Goal: Task Accomplishment & Management: Manage account settings

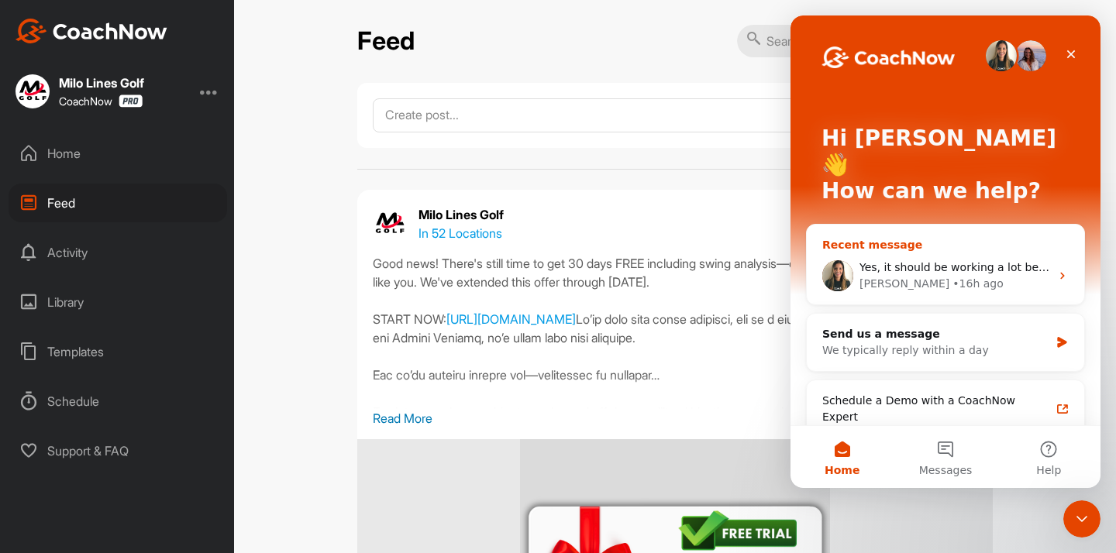
click at [1017, 276] on div "Amanda • 16h ago" at bounding box center [954, 284] width 191 height 16
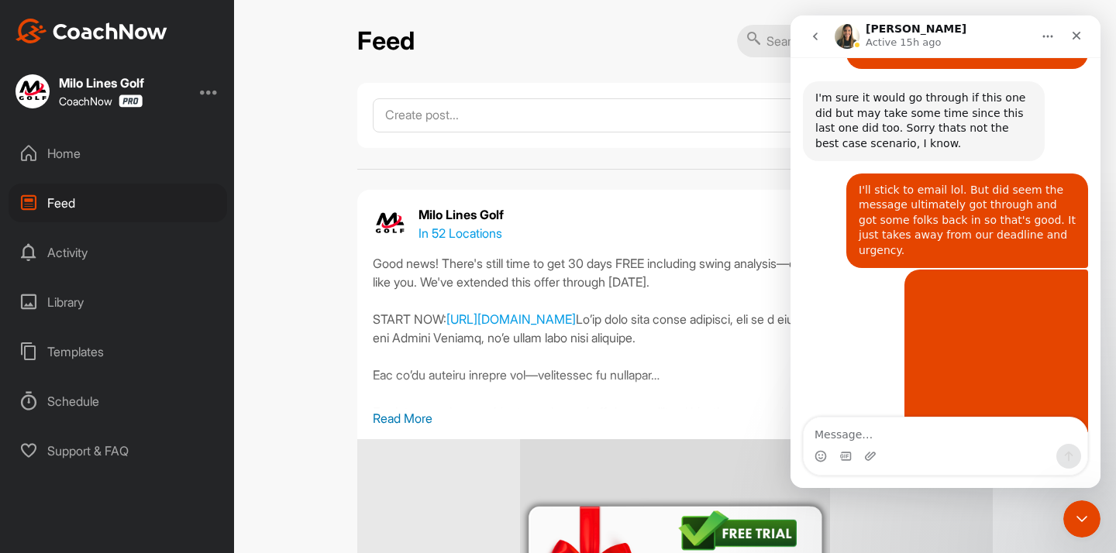
scroll to position [4453, 0]
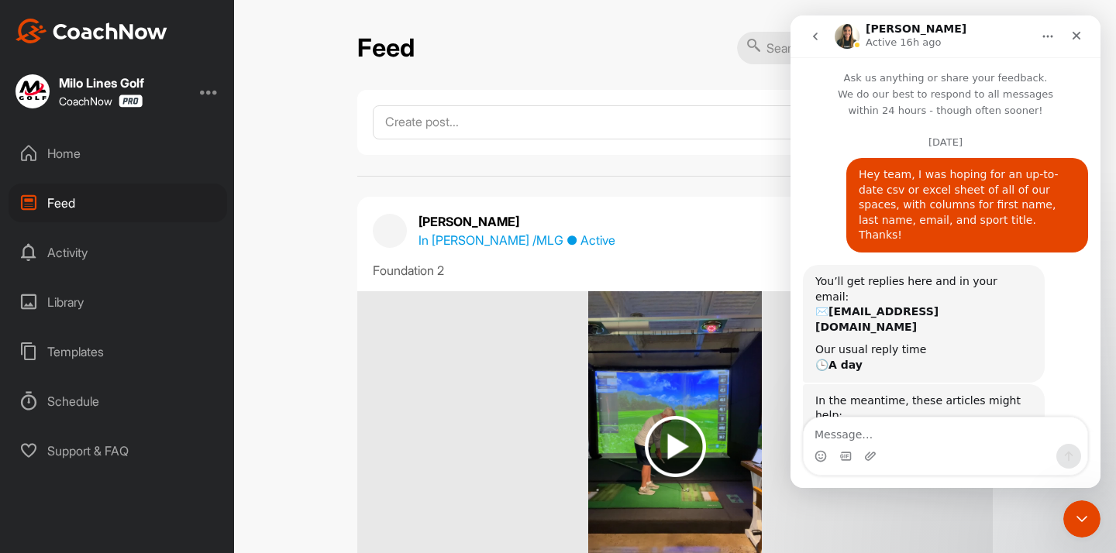
scroll to position [4453, 0]
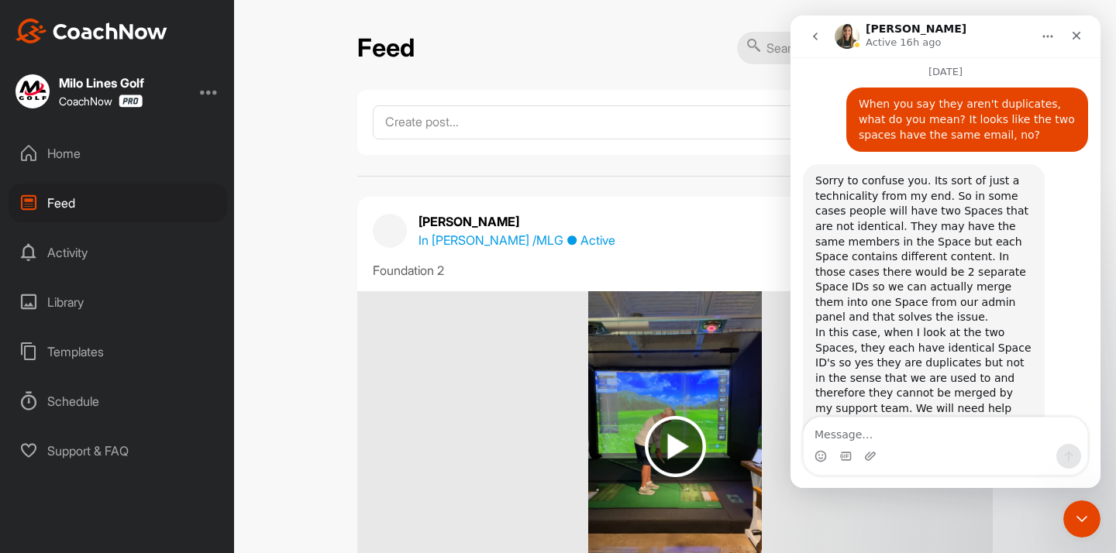
click at [69, 150] on div "Home" at bounding box center [118, 153] width 219 height 39
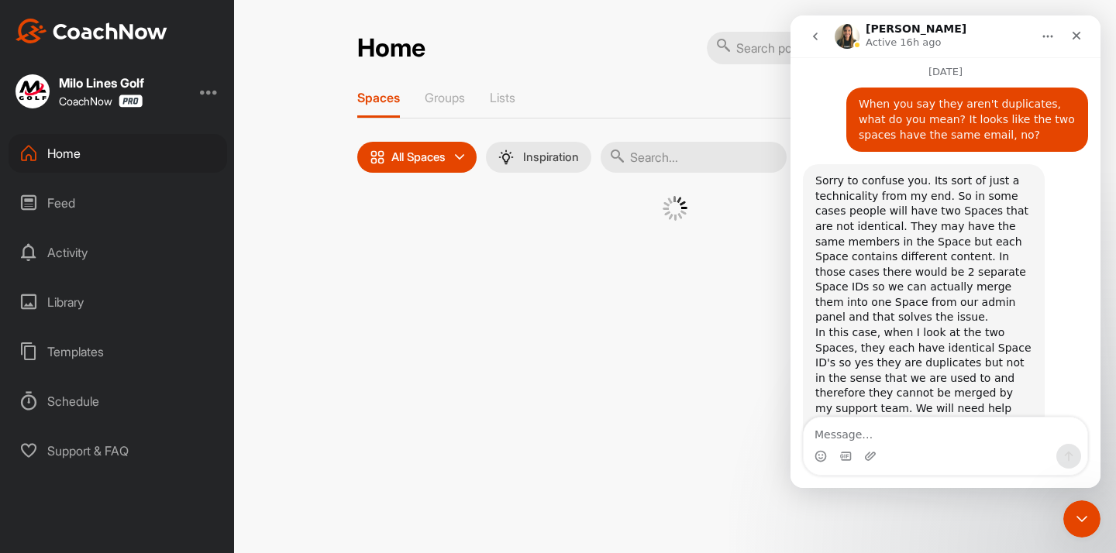
click at [666, 157] on input "text" at bounding box center [694, 157] width 186 height 31
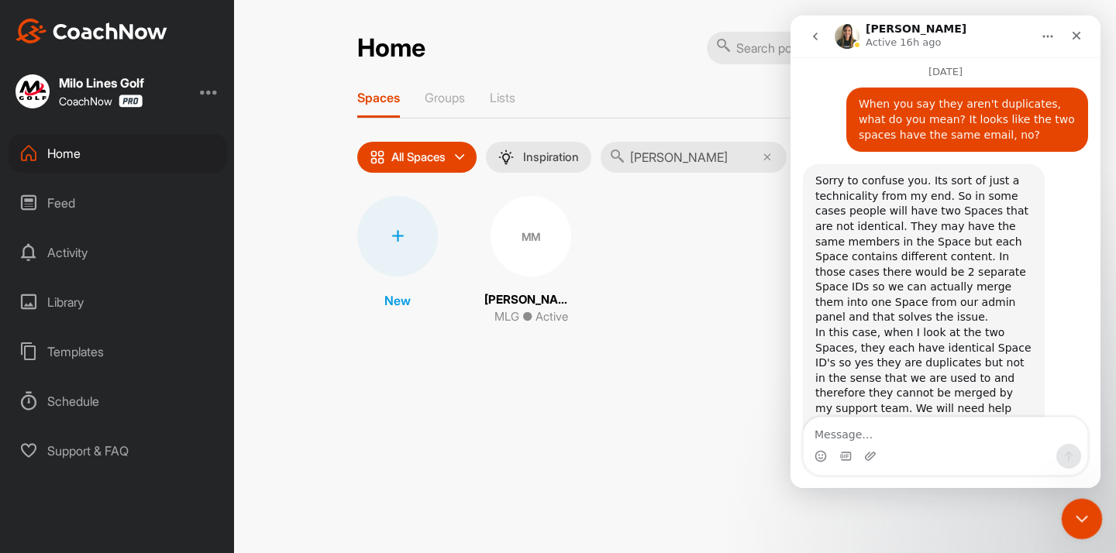
type input "[PERSON_NAME]"
click at [1074, 517] on icon "Close Intercom Messenger" at bounding box center [1079, 517] width 19 height 19
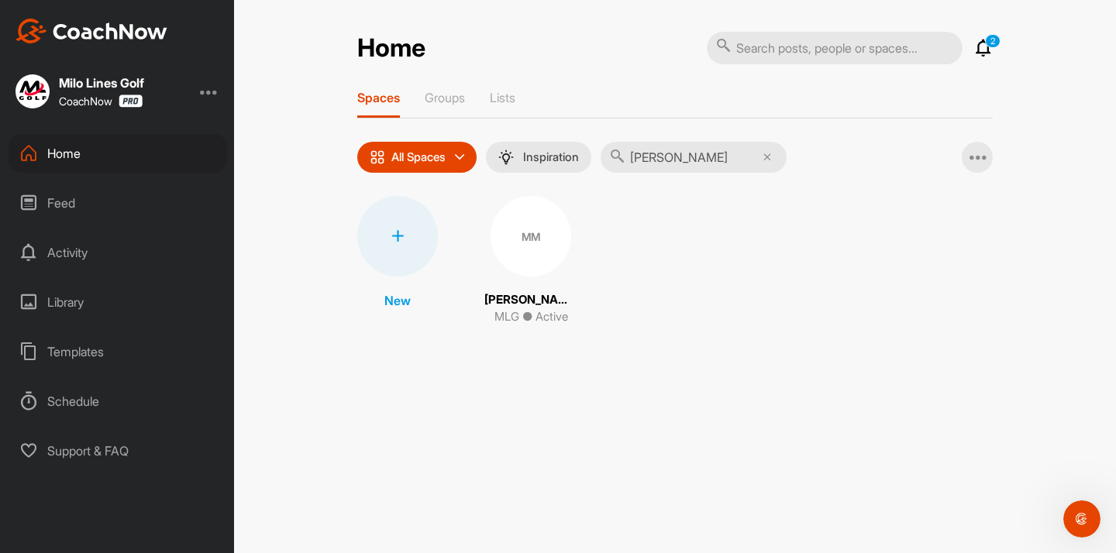
click at [541, 249] on div "MM" at bounding box center [531, 236] width 81 height 81
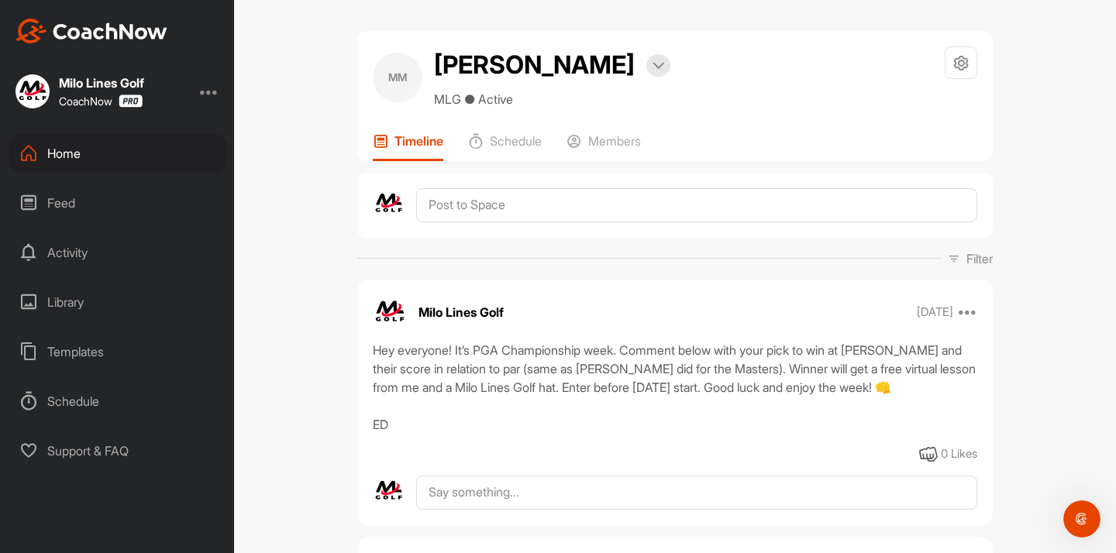
click at [652, 149] on div "Timeline Schedule Members" at bounding box center [675, 147] width 604 height 28
click at [634, 144] on p "Members" at bounding box center [614, 140] width 53 height 15
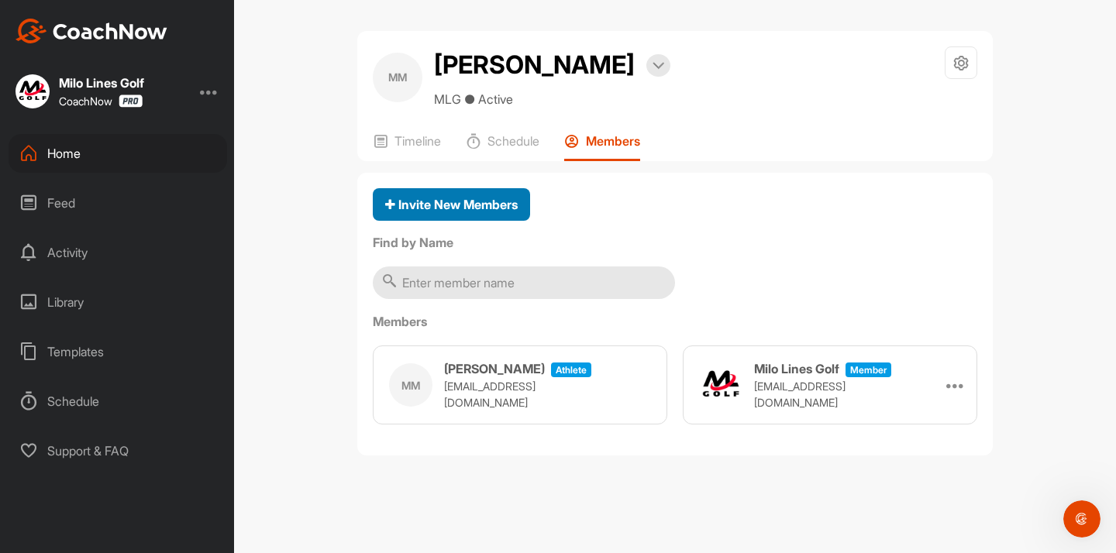
click at [443, 198] on span "Invite New Members" at bounding box center [451, 204] width 133 height 15
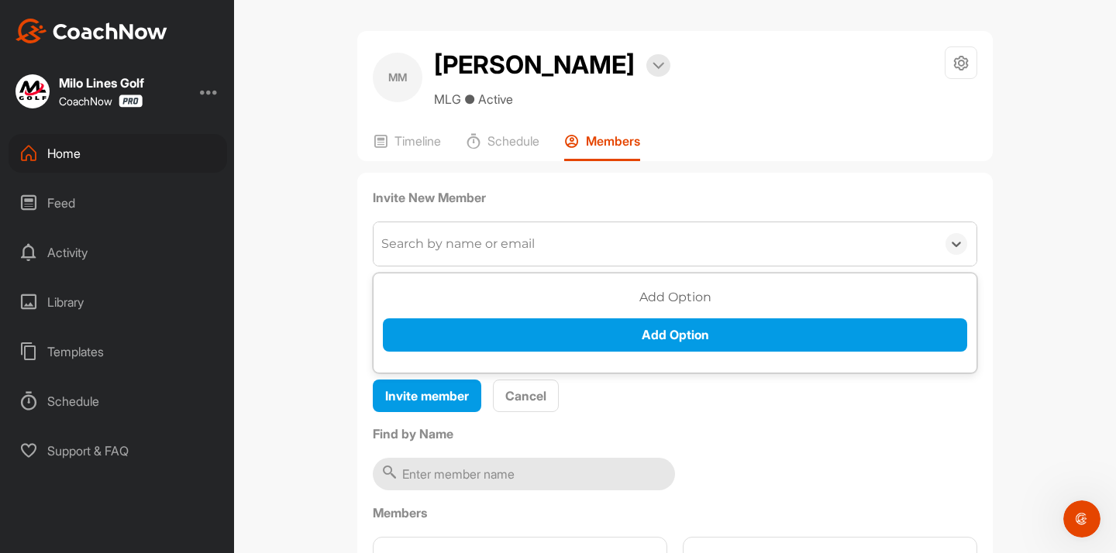
click at [442, 254] on div "Search by name or email" at bounding box center [655, 243] width 563 height 43
paste input "[EMAIL_ADDRESS][DOMAIN_NAME]"
type input "[EMAIL_ADDRESS][DOMAIN_NAME]"
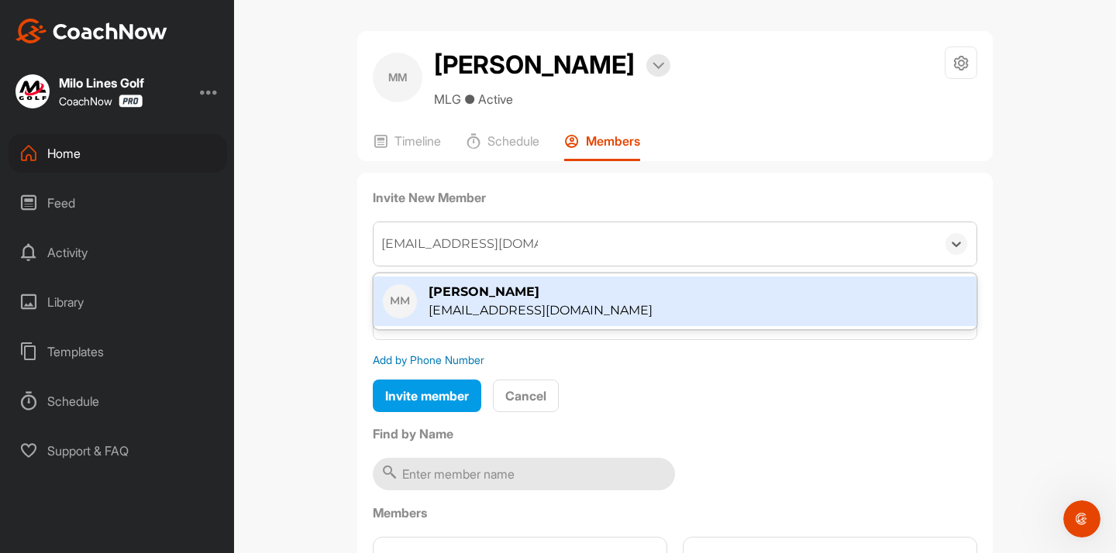
click at [313, 268] on div "MM [PERSON_NAME] Bookings MLG ● Active Space Settings Your Notifications Leave …" at bounding box center [675, 276] width 882 height 553
click at [511, 391] on span "Cancel" at bounding box center [525, 395] width 41 height 15
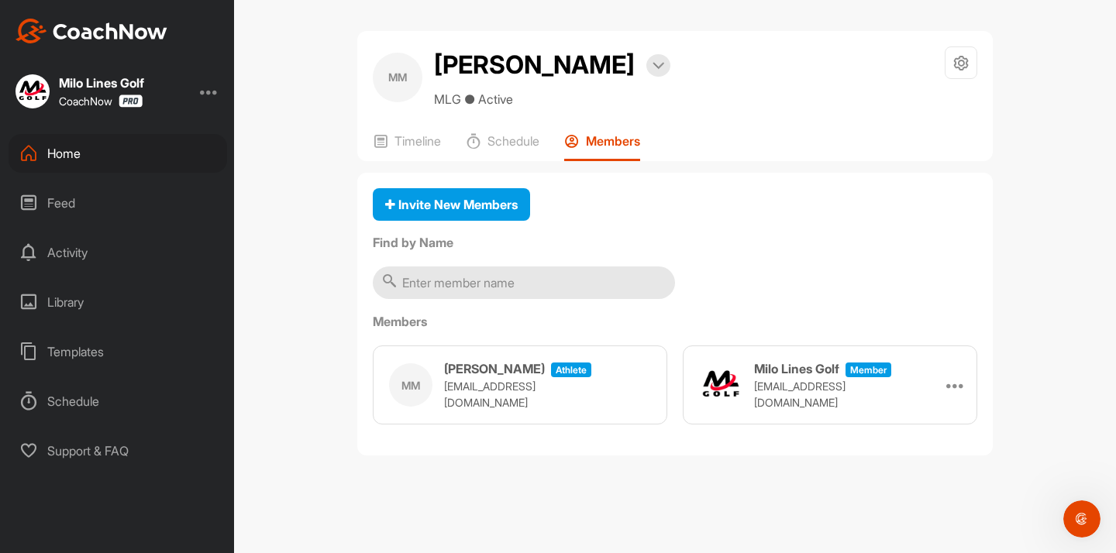
click at [940, 64] on div "MM [PERSON_NAME] Bookings MLG ● Active Space Settings Your Notifications Leave …" at bounding box center [675, 77] width 604 height 62
click at [952, 64] on icon at bounding box center [961, 63] width 18 height 18
click at [703, 187] on div "Invite New Members Find by Name Members MM [PERSON_NAME] athlete [EMAIL_ADDRESS…" at bounding box center [674, 315] width 635 height 284
click at [594, 377] on div "MM [PERSON_NAME] athlete [EMAIL_ADDRESS][DOMAIN_NAME]" at bounding box center [520, 385] width 294 height 79
click at [524, 387] on p "[EMAIL_ADDRESS][DOMAIN_NAME]" at bounding box center [521, 394] width 155 height 33
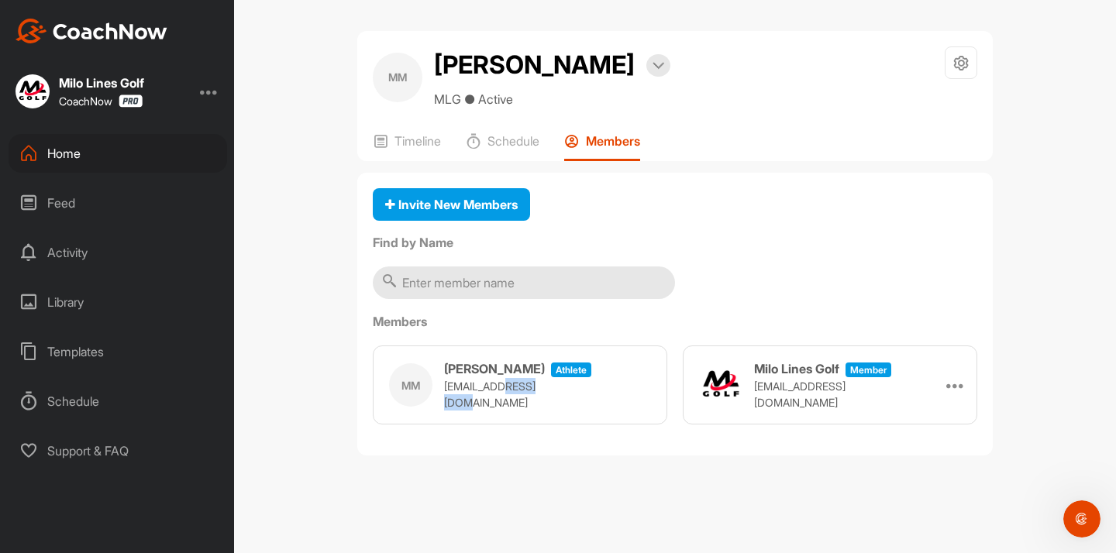
click at [524, 387] on p "[EMAIL_ADDRESS][DOMAIN_NAME]" at bounding box center [521, 394] width 155 height 33
click at [690, 275] on div "Invite New Members Find by Name Members MM [PERSON_NAME] athlete [EMAIL_ADDRESS…" at bounding box center [674, 315] width 635 height 284
click at [950, 63] on div at bounding box center [961, 62] width 33 height 33
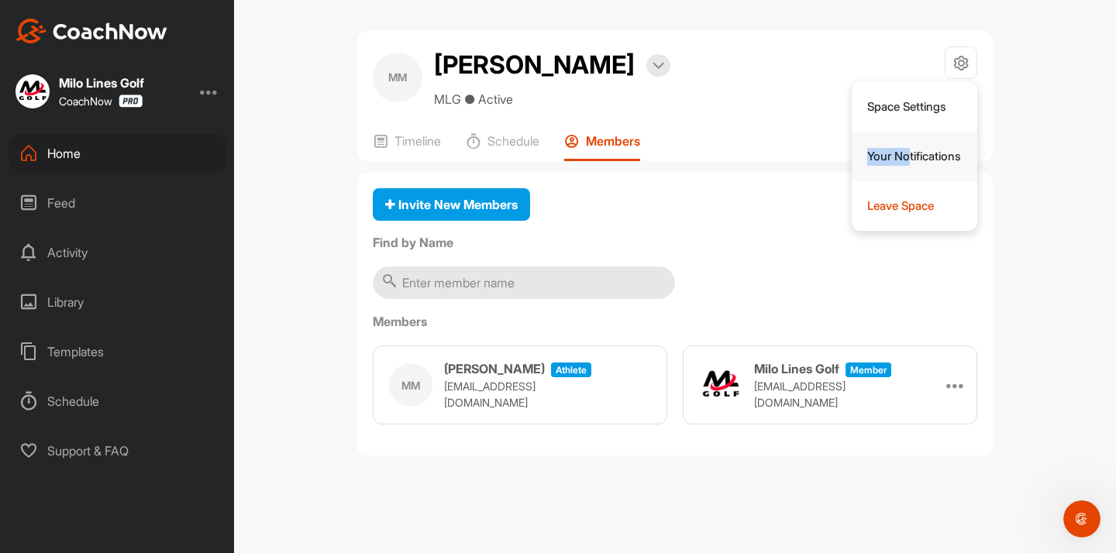
click at [907, 153] on li "Your Notifications" at bounding box center [915, 157] width 126 height 50
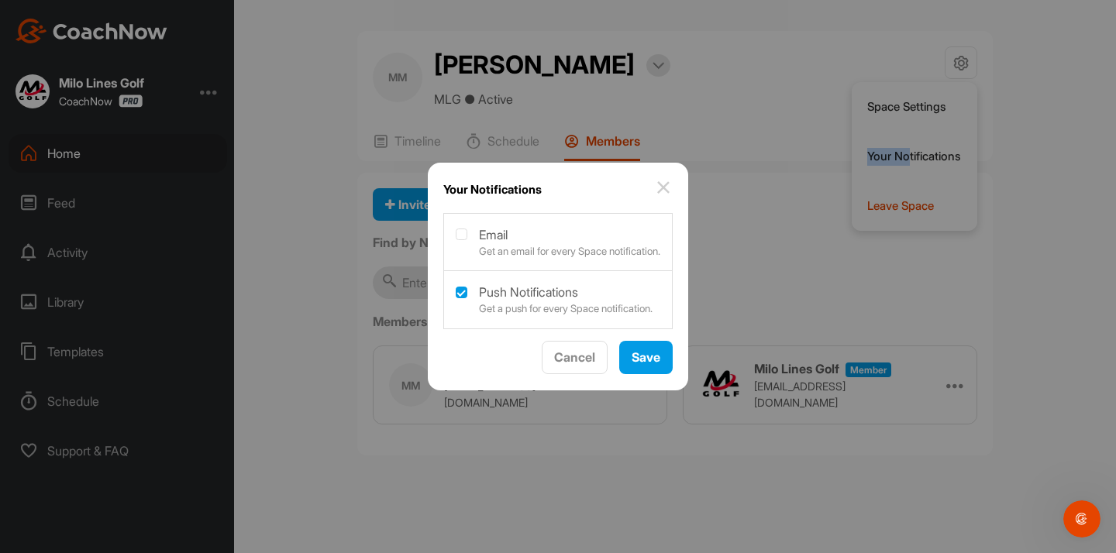
click at [669, 183] on img at bounding box center [663, 187] width 19 height 19
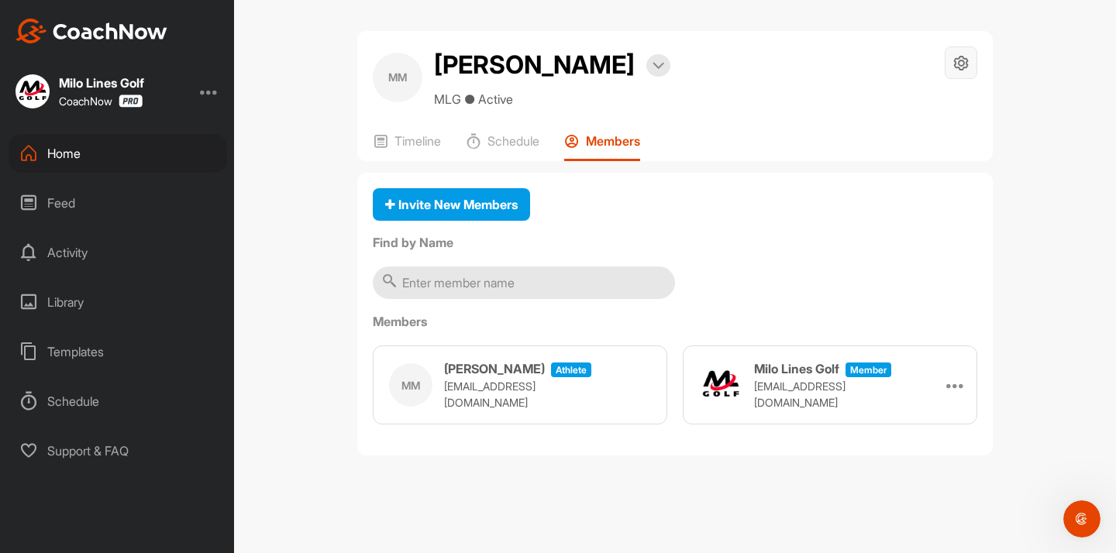
click at [948, 64] on div at bounding box center [961, 62] width 33 height 33
click at [902, 99] on li "Space Settings" at bounding box center [915, 107] width 126 height 50
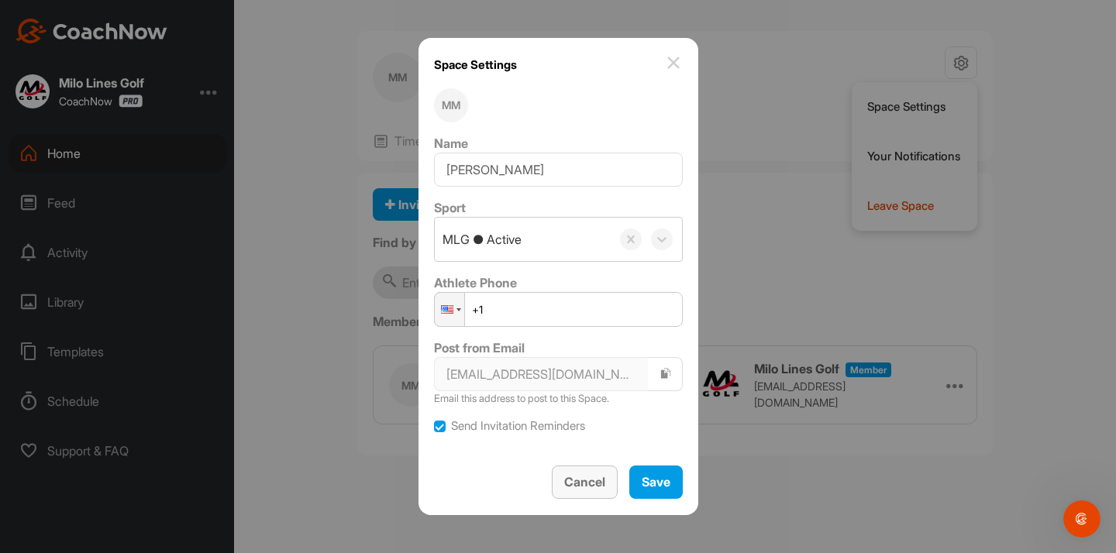
click at [590, 475] on span "Cancel" at bounding box center [584, 481] width 41 height 15
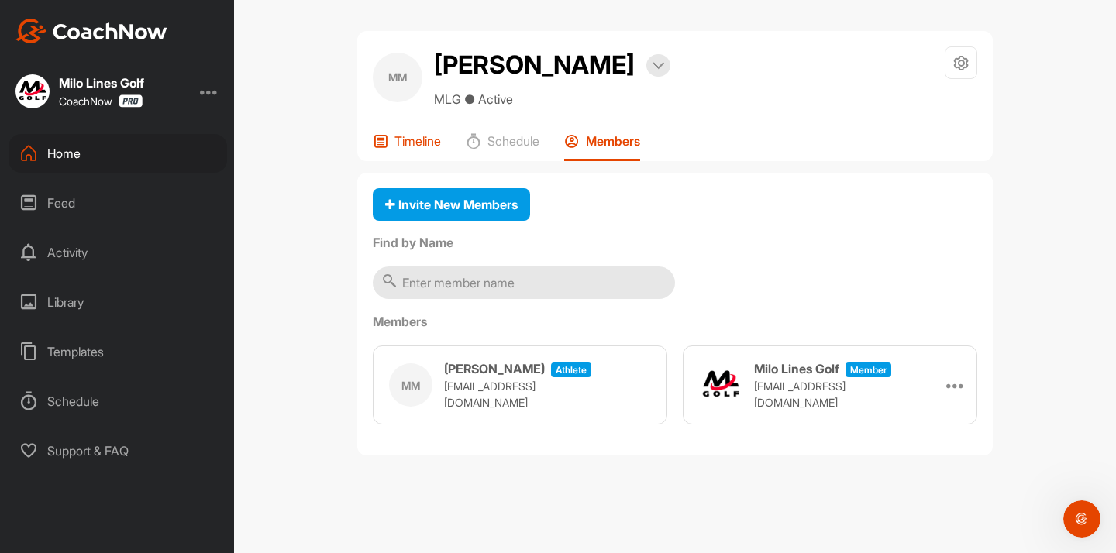
click at [428, 153] on div "Timeline" at bounding box center [407, 147] width 68 height 28
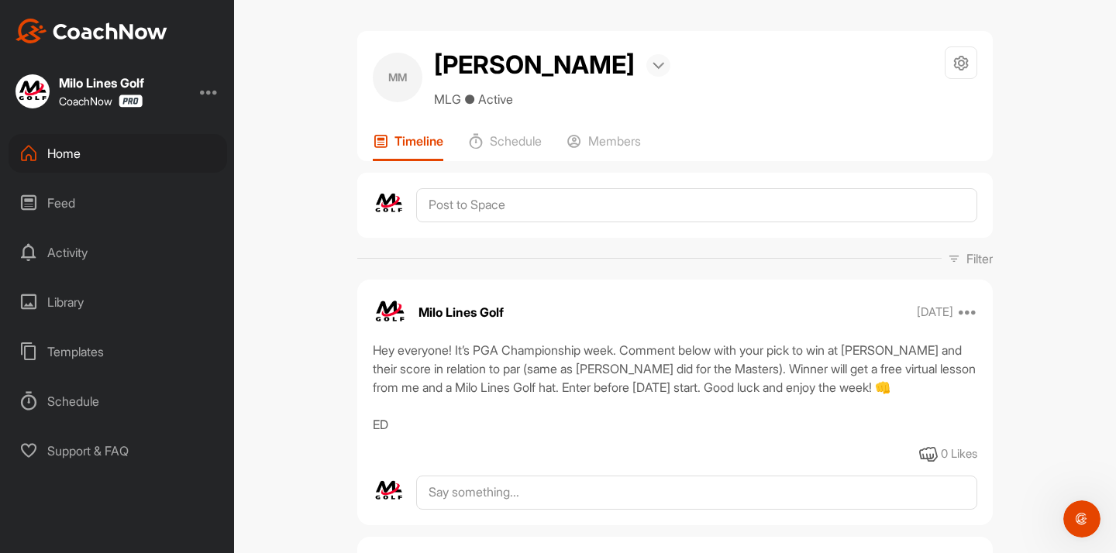
click at [646, 72] on div at bounding box center [658, 65] width 24 height 22
click at [811, 83] on div "MM [PERSON_NAME] Bookings MLG ● Active Space Settings Your Notifications Leave …" at bounding box center [675, 77] width 604 height 62
click at [972, 59] on div at bounding box center [961, 62] width 33 height 33
click at [917, 98] on li "Space Settings" at bounding box center [915, 107] width 126 height 50
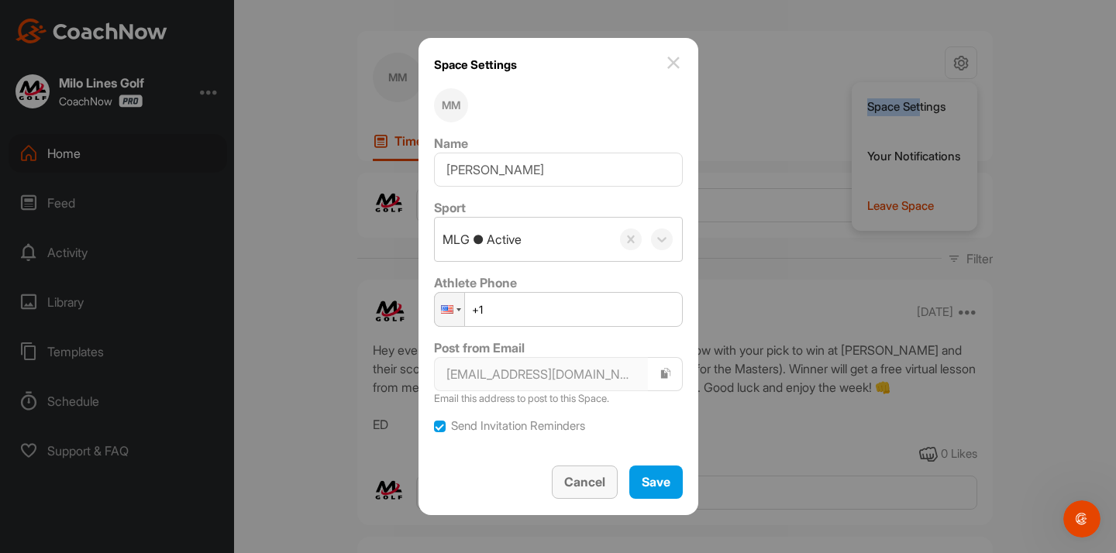
click at [604, 469] on button "Cancel" at bounding box center [585, 482] width 66 height 33
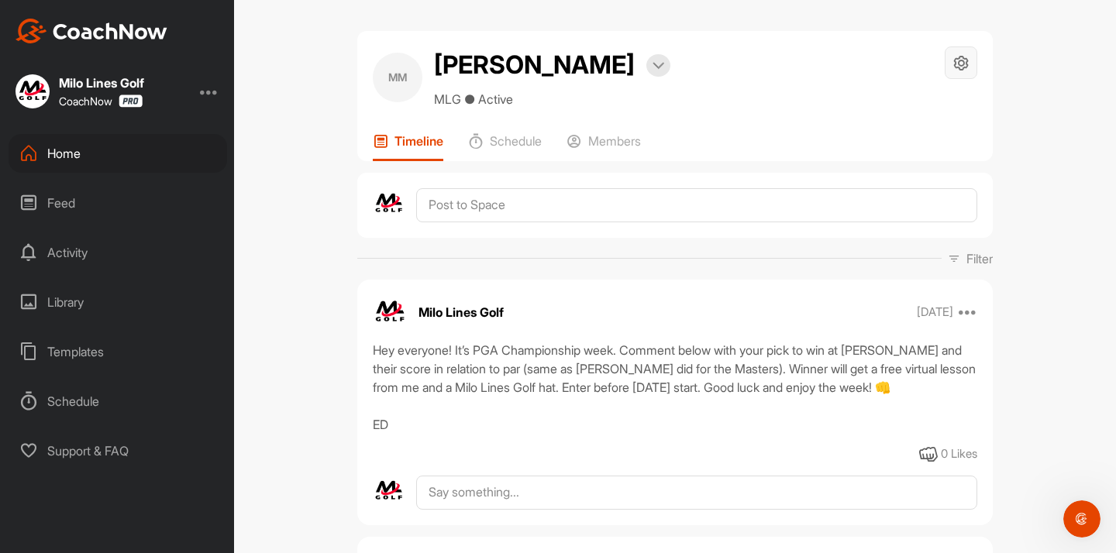
click at [961, 74] on div at bounding box center [961, 62] width 33 height 33
click at [924, 153] on li "Your Notifications" at bounding box center [915, 157] width 126 height 50
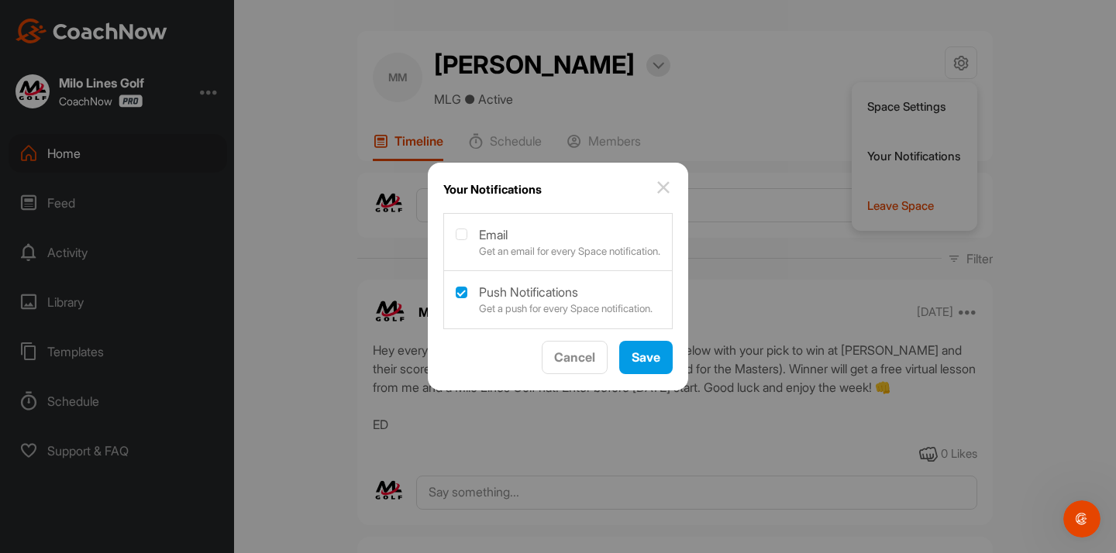
click at [672, 181] on img at bounding box center [663, 187] width 19 height 19
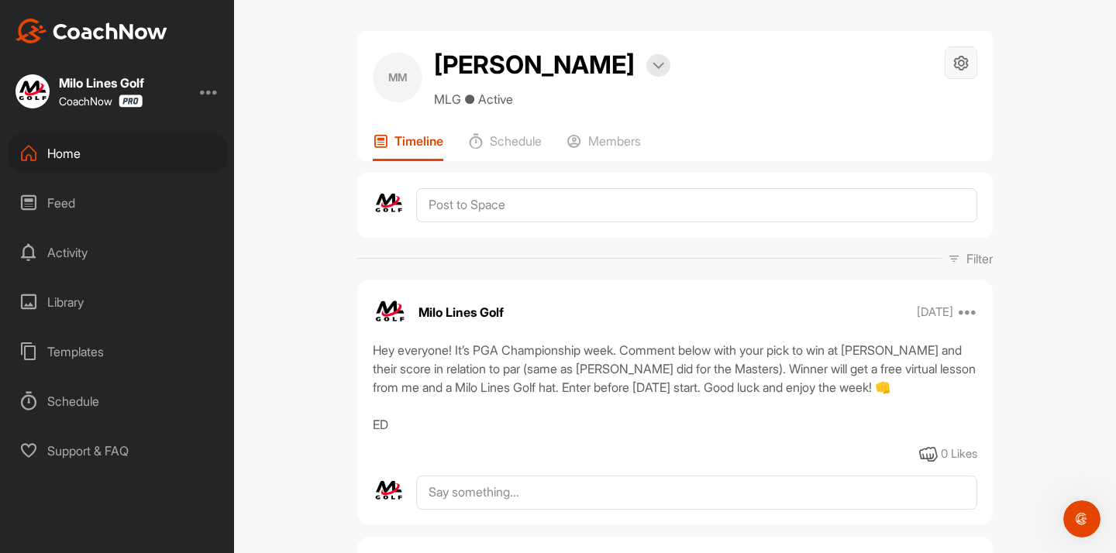
click at [951, 64] on div at bounding box center [961, 62] width 33 height 33
click at [653, 149] on div "Timeline Schedule Members" at bounding box center [675, 147] width 604 height 28
click at [618, 141] on p "Members" at bounding box center [614, 140] width 53 height 15
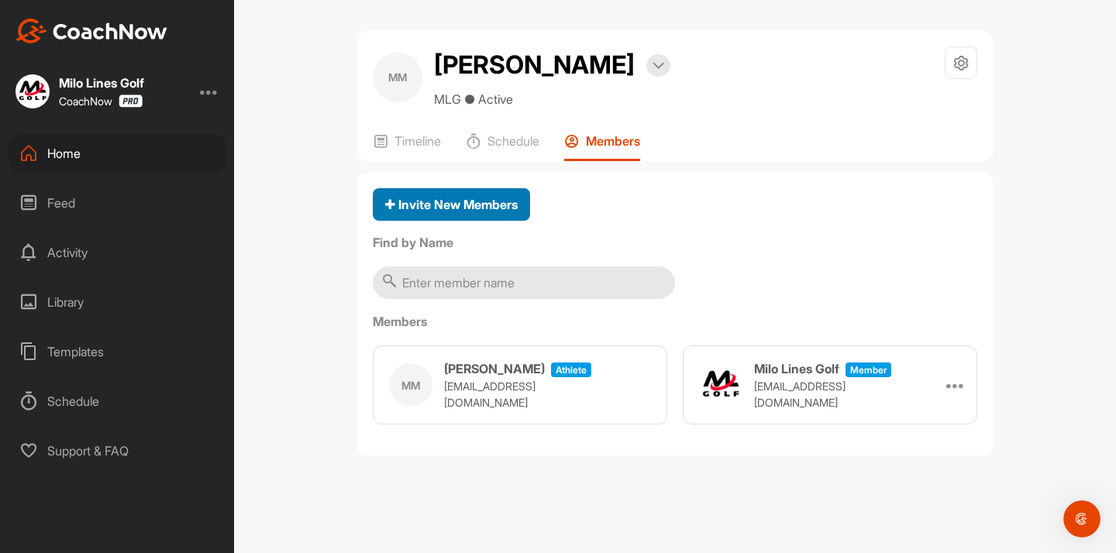
click at [510, 198] on span "Invite New Members" at bounding box center [451, 204] width 133 height 15
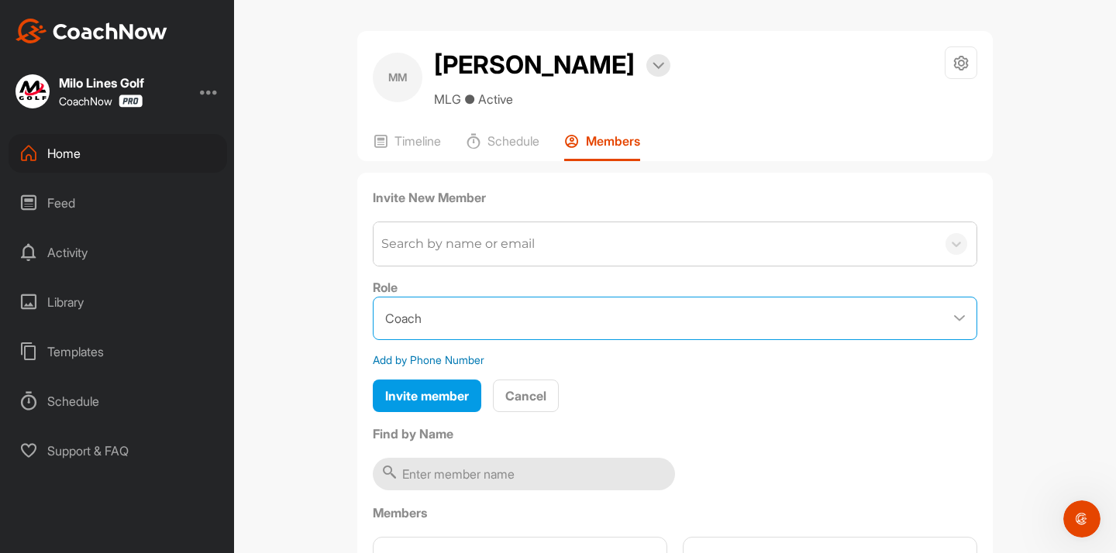
select select "contributor"
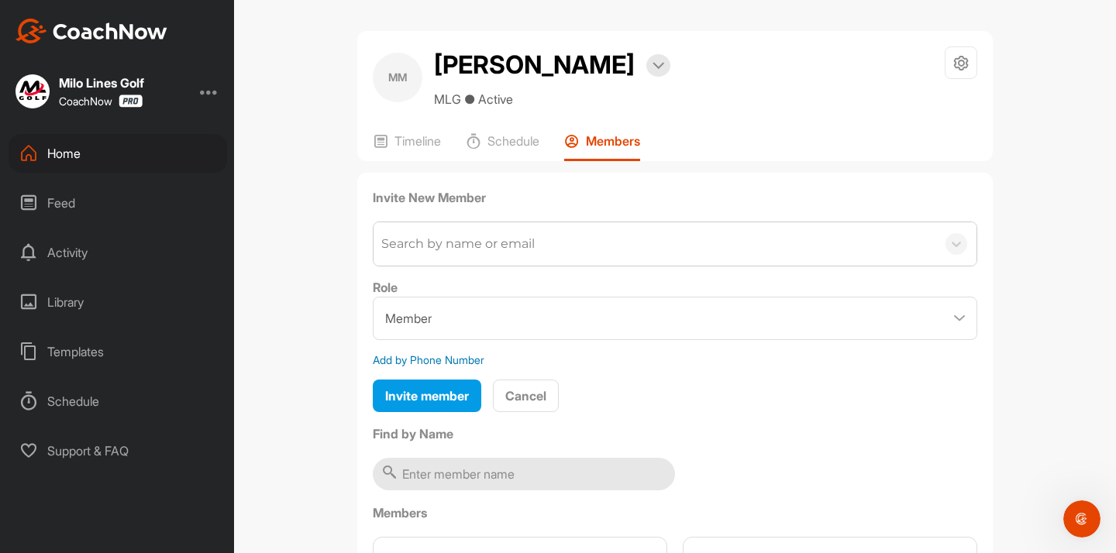
click at [434, 253] on div "Search by name or email" at bounding box center [655, 243] width 563 height 43
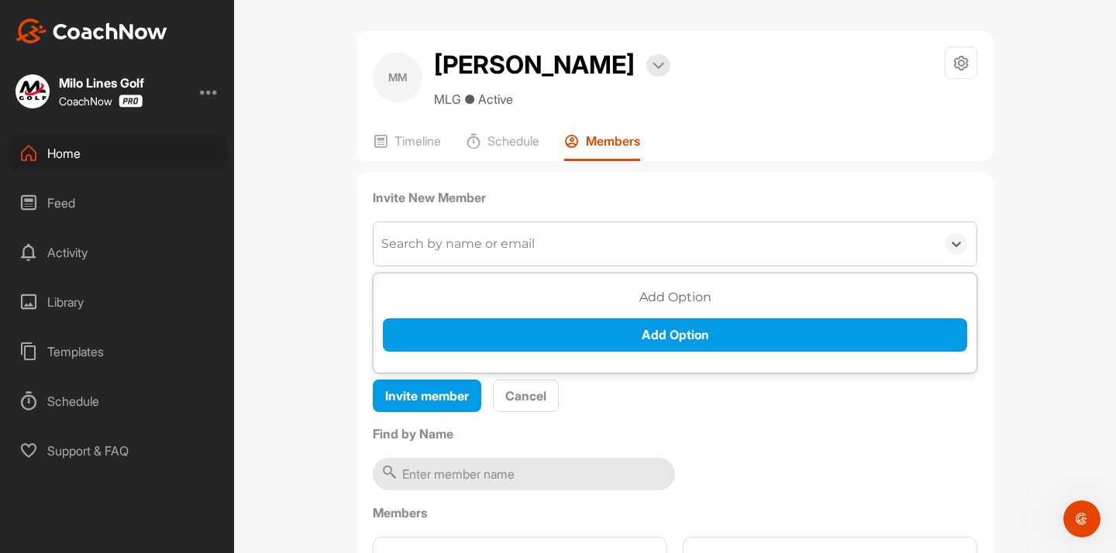
paste input "[EMAIL_ADDRESS][DOMAIN_NAME]"
type input "[EMAIL_ADDRESS][DOMAIN_NAME]"
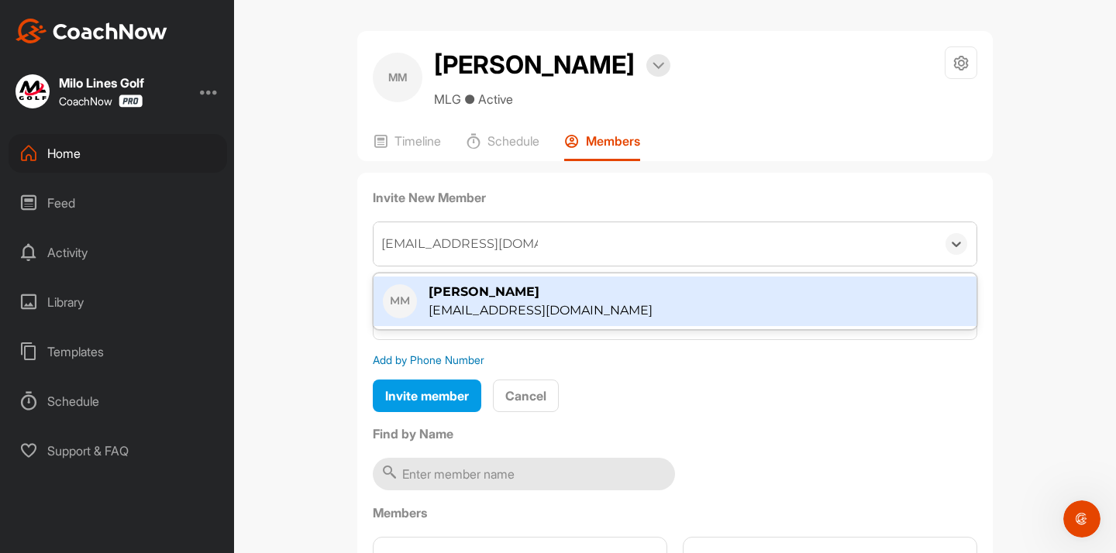
click at [461, 298] on div "[PERSON_NAME]" at bounding box center [541, 292] width 224 height 19
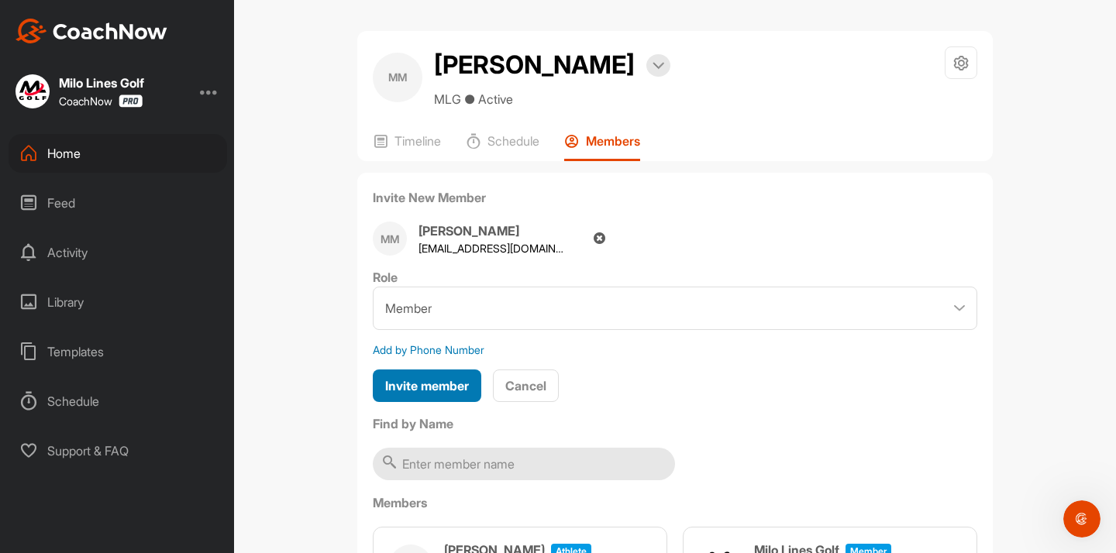
click at [453, 386] on span "Invite member" at bounding box center [427, 385] width 84 height 15
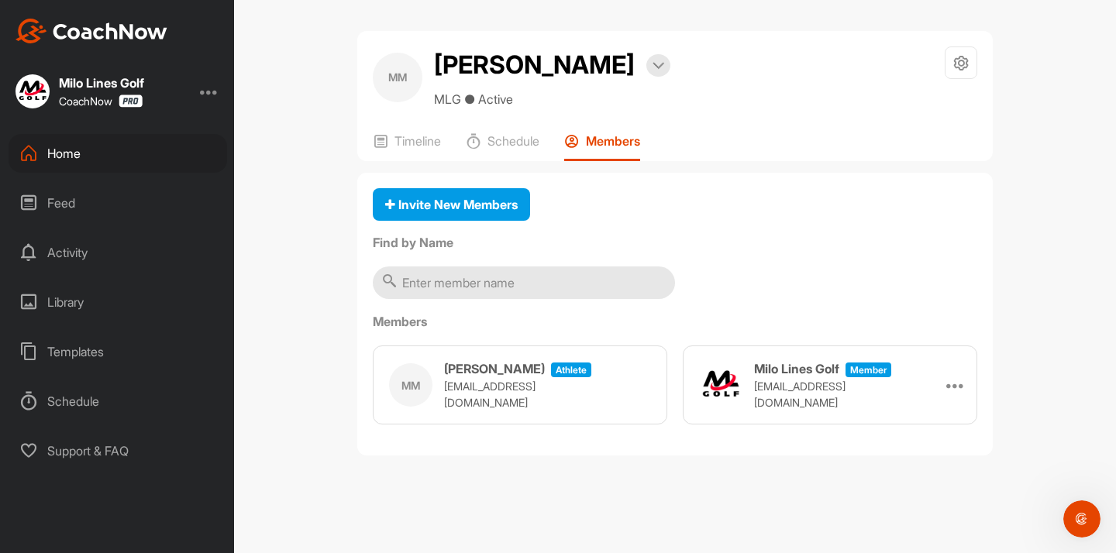
click at [611, 78] on div "[PERSON_NAME] Bookings" at bounding box center [552, 64] width 236 height 37
click at [646, 72] on div at bounding box center [658, 65] width 24 height 22
click at [721, 88] on div "MM [PERSON_NAME] Bookings MLG ● Active Space Settings Your Notifications Leave …" at bounding box center [675, 77] width 604 height 62
click at [411, 135] on p "Timeline" at bounding box center [417, 140] width 46 height 15
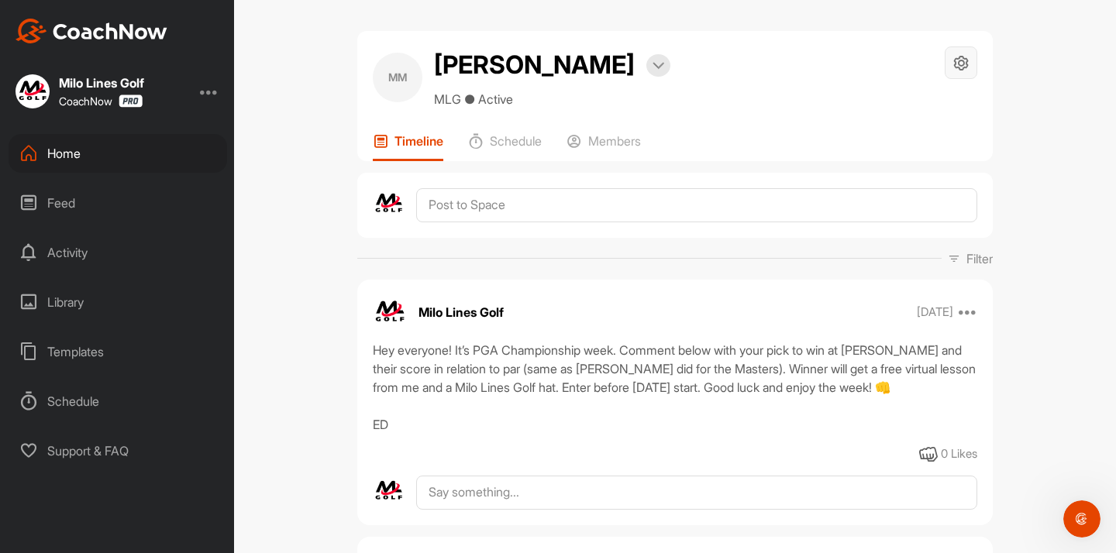
click at [965, 64] on icon at bounding box center [961, 63] width 18 height 18
click at [712, 84] on div "MM [PERSON_NAME] Bookings MLG ● Active Space Settings Your Notifications Leave …" at bounding box center [675, 77] width 604 height 62
click at [597, 146] on p "Members" at bounding box center [614, 140] width 53 height 15
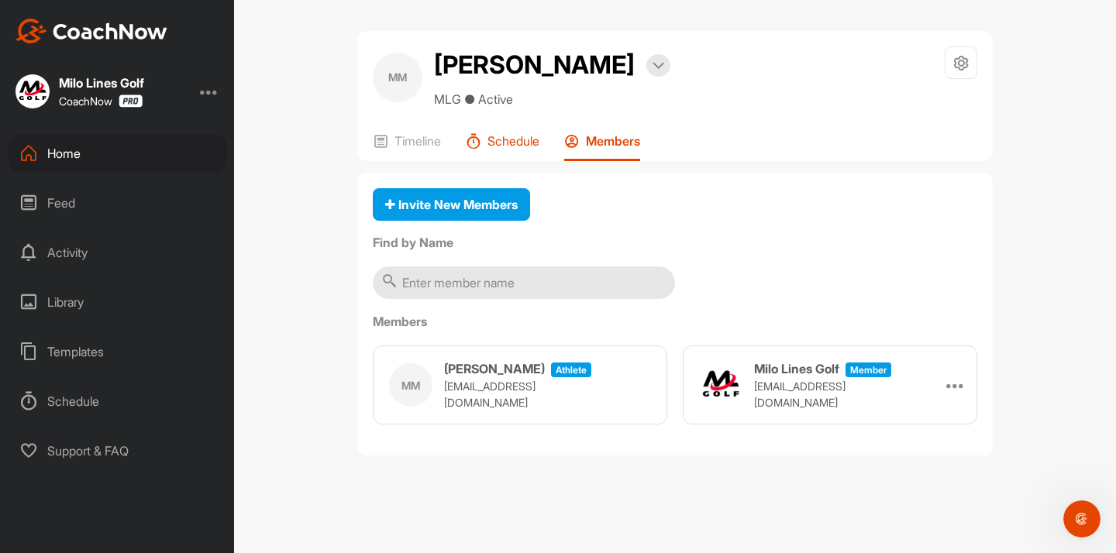
click at [522, 141] on p "Schedule" at bounding box center [513, 140] width 52 height 15
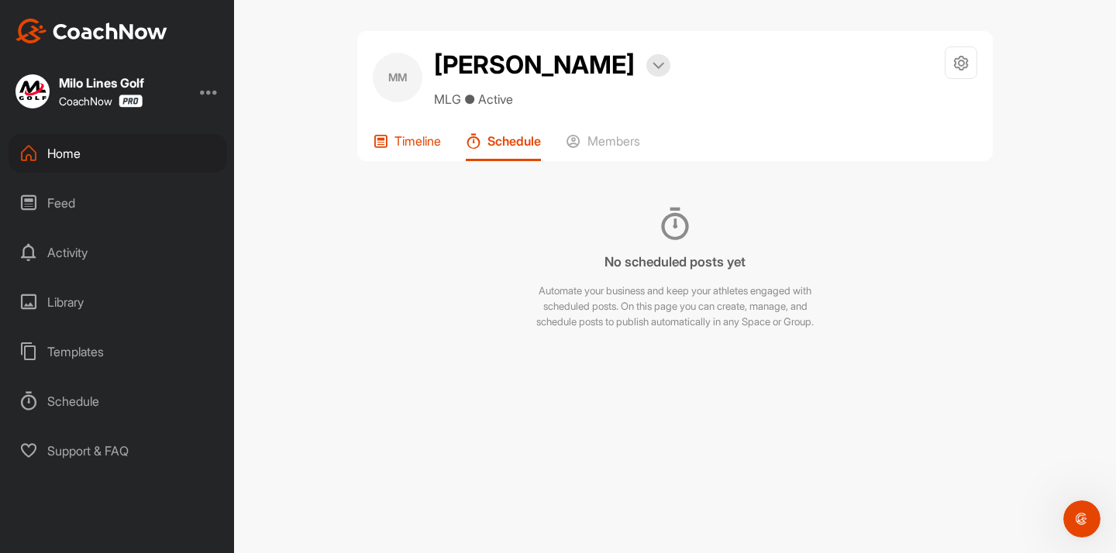
click at [398, 143] on p "Timeline" at bounding box center [417, 140] width 46 height 15
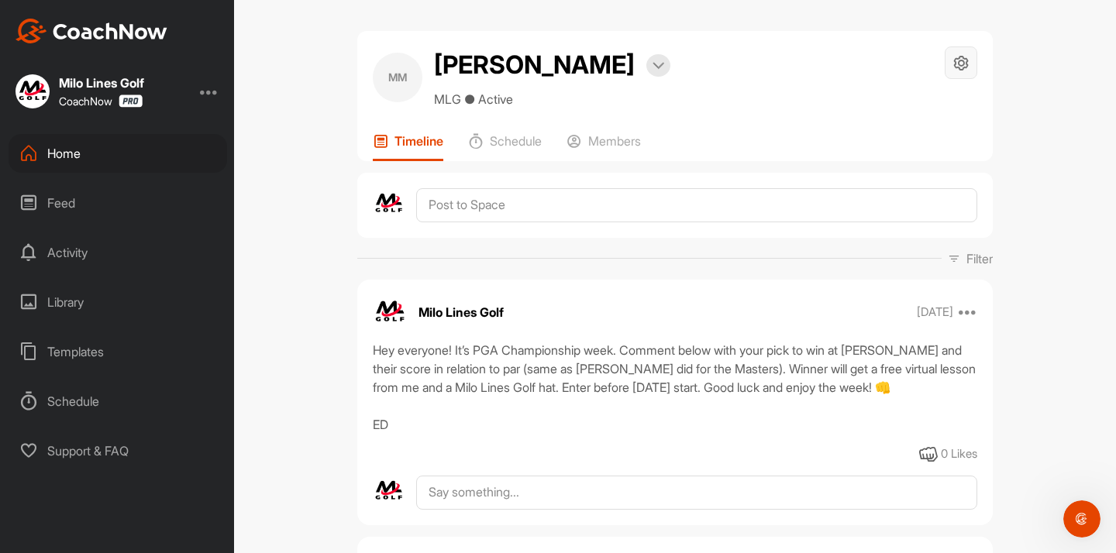
click at [951, 67] on div at bounding box center [961, 62] width 33 height 33
click at [889, 88] on li "Space Settings" at bounding box center [915, 107] width 126 height 50
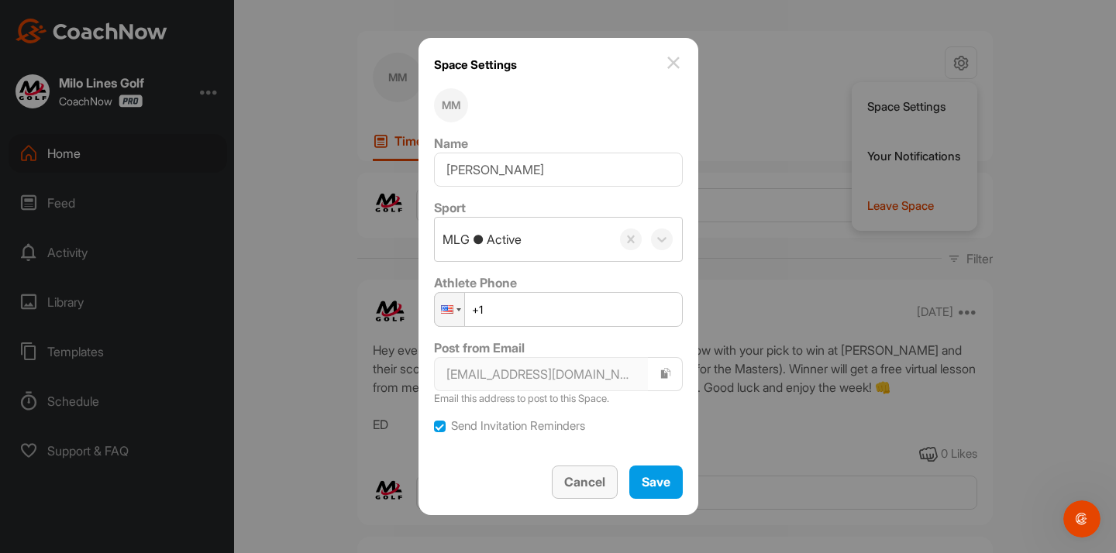
click at [581, 491] on button "Cancel" at bounding box center [585, 482] width 66 height 33
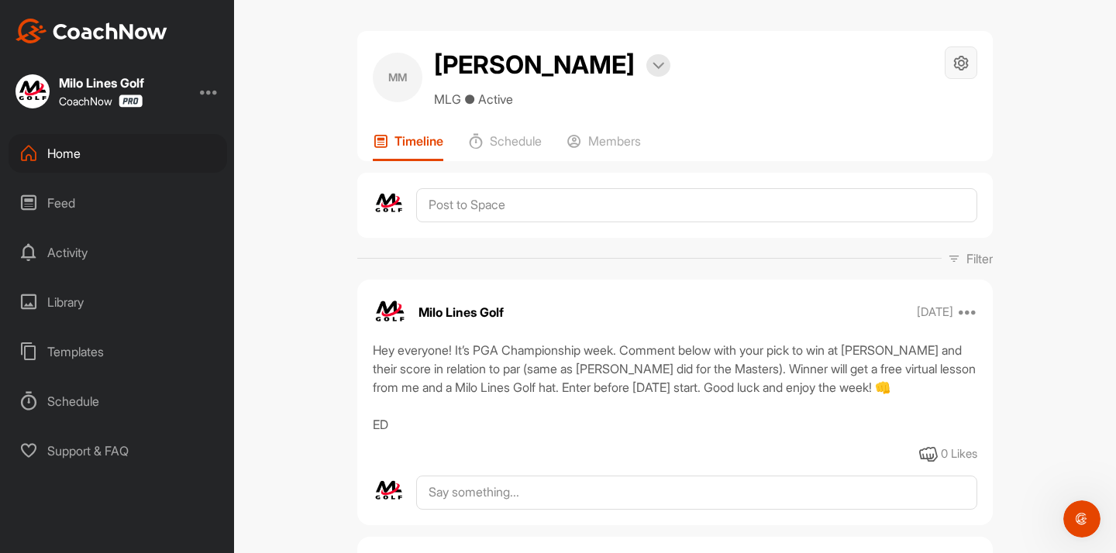
click at [964, 67] on icon at bounding box center [961, 63] width 18 height 18
click at [888, 214] on li "Leave Space" at bounding box center [915, 206] width 126 height 50
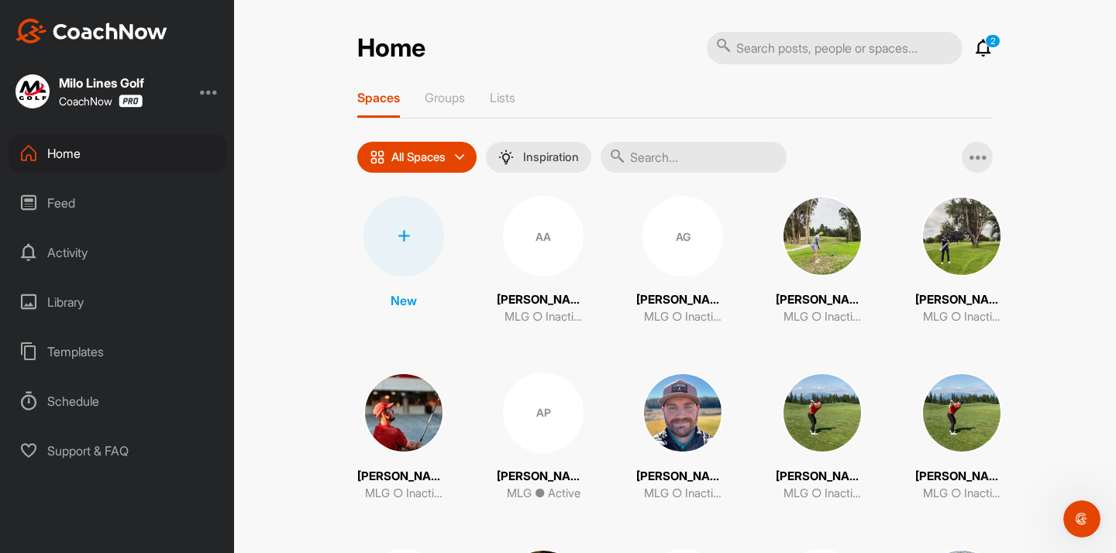
click at [665, 164] on input "text" at bounding box center [694, 157] width 186 height 31
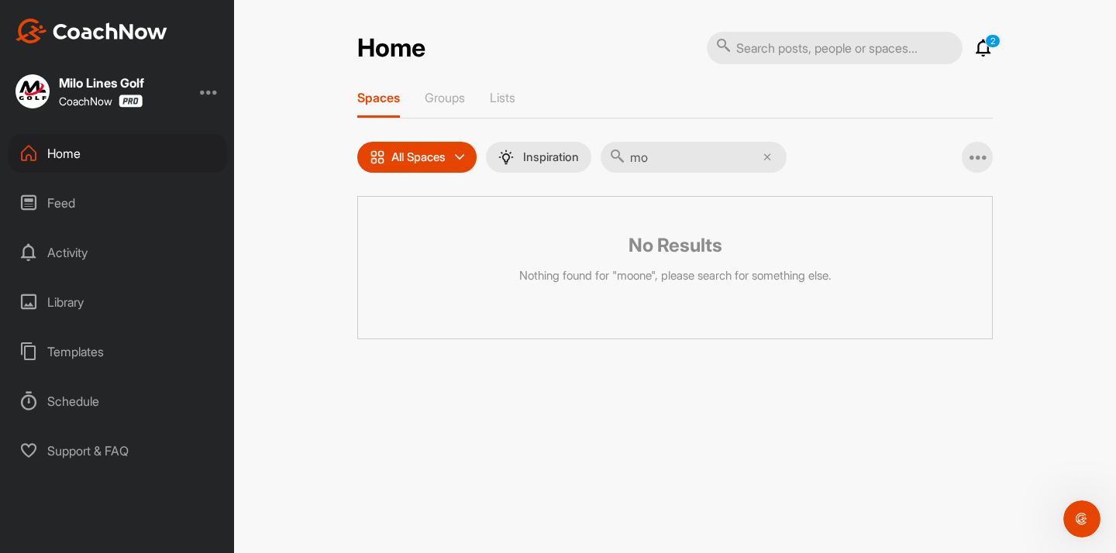
type input "m"
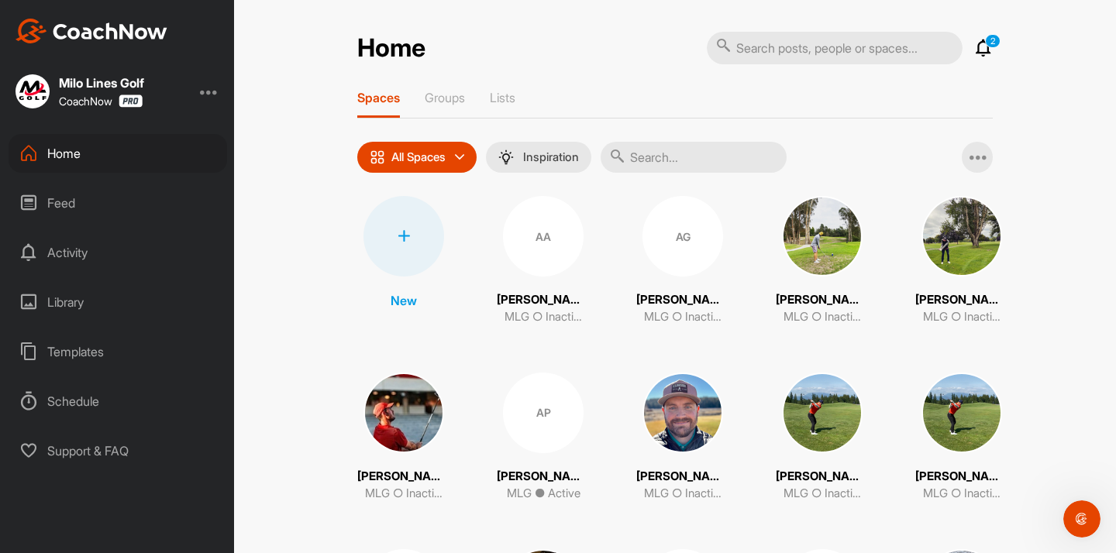
click at [411, 232] on div at bounding box center [403, 236] width 81 height 81
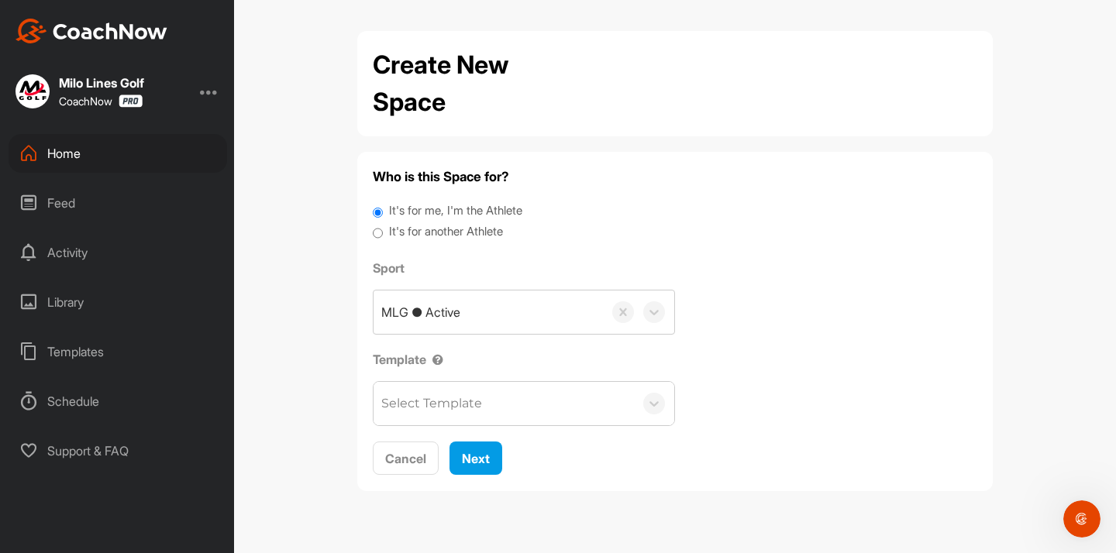
click at [419, 384] on div "Select Template" at bounding box center [504, 403] width 260 height 43
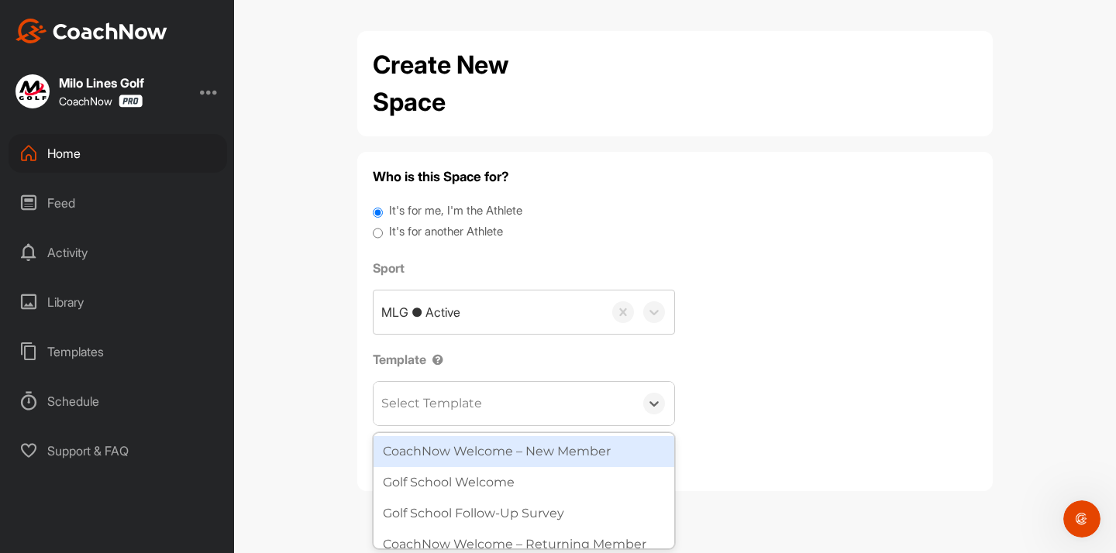
click at [443, 458] on div "CoachNow Welcome – New Member" at bounding box center [524, 451] width 301 height 31
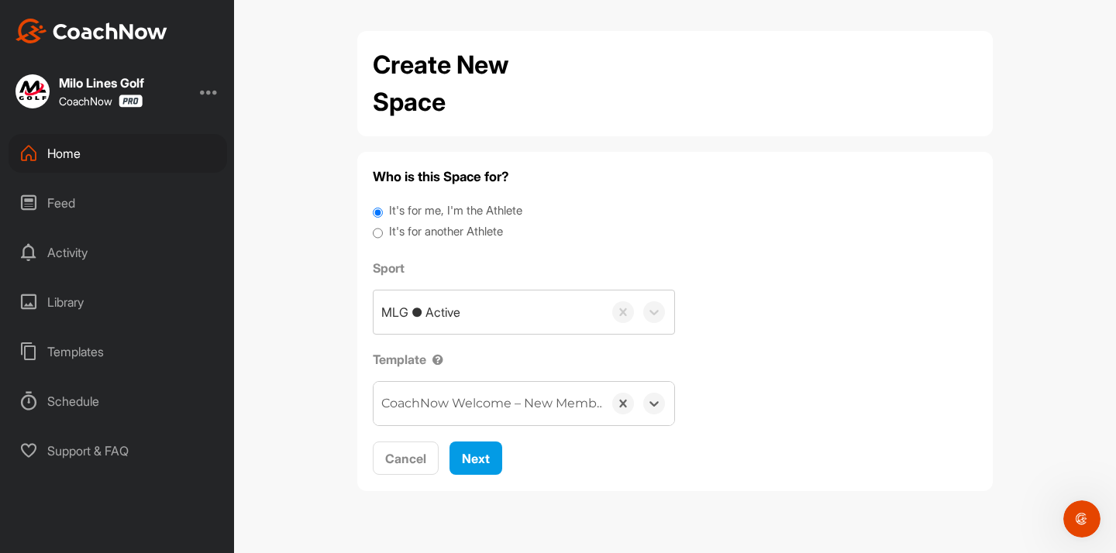
click at [380, 229] on input "It's for another Athlete" at bounding box center [378, 233] width 10 height 21
radio input "true"
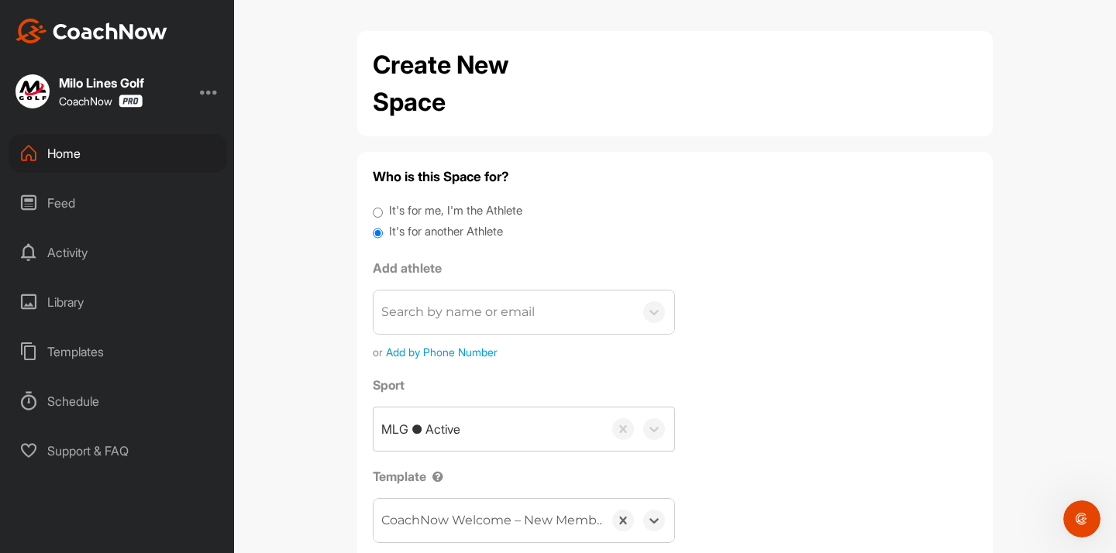
click at [432, 312] on div "Search by name or email" at bounding box center [457, 312] width 153 height 19
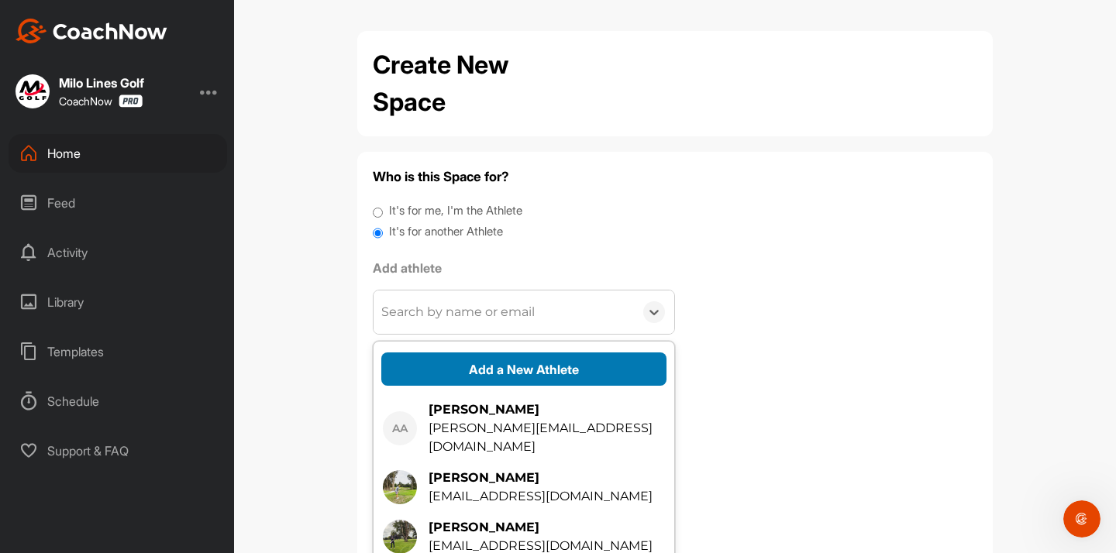
click at [461, 350] on div "Add a New Athlete" at bounding box center [524, 370] width 301 height 50
click at [460, 361] on button "Add a New Athlete" at bounding box center [523, 369] width 285 height 33
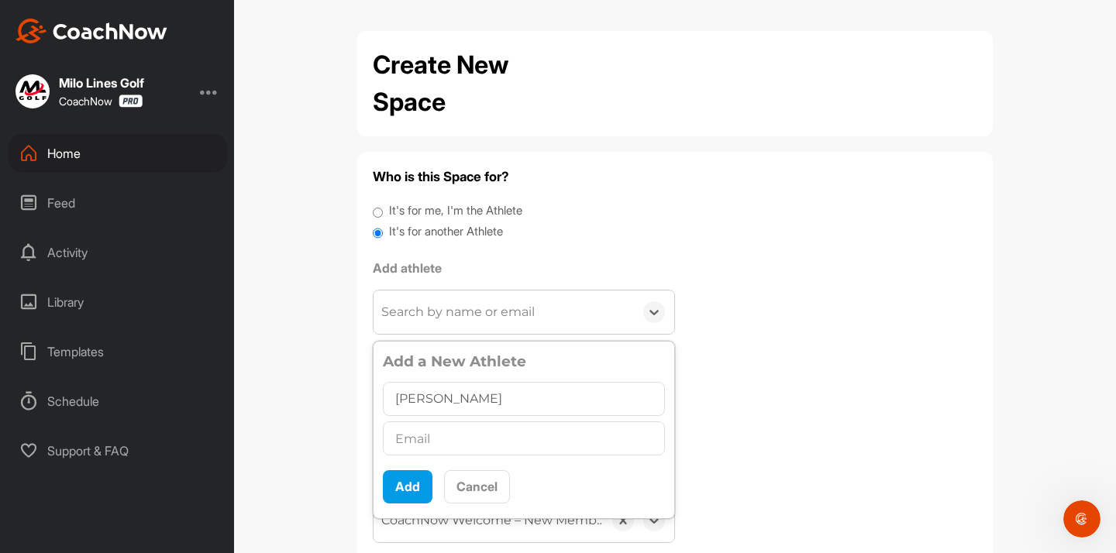
type input "[PERSON_NAME]"
paste input "[EMAIL_ADDRESS][DOMAIN_NAME]"
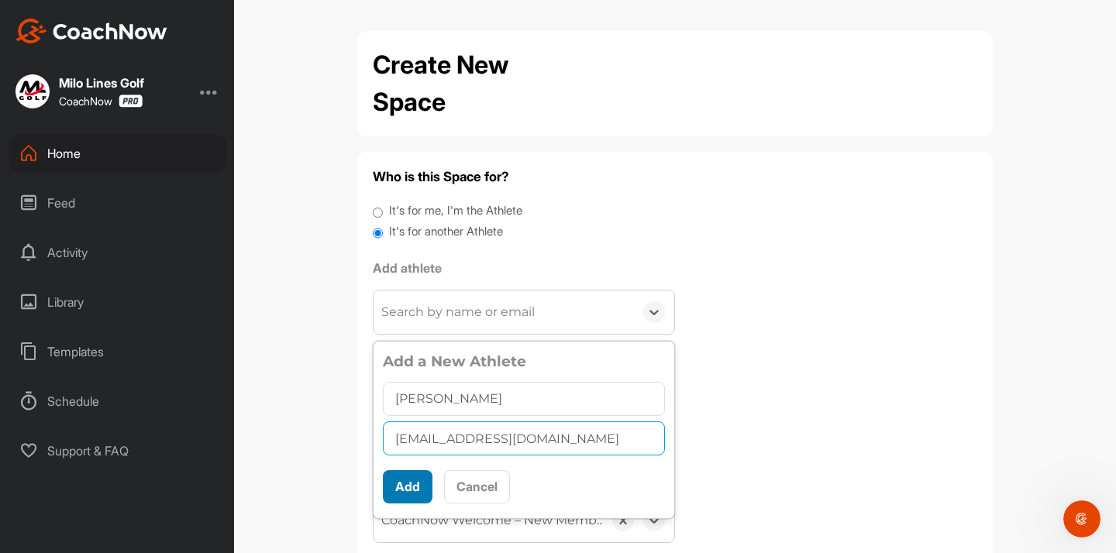
type input "[EMAIL_ADDRESS][DOMAIN_NAME]"
click at [403, 492] on button "Add" at bounding box center [408, 486] width 50 height 33
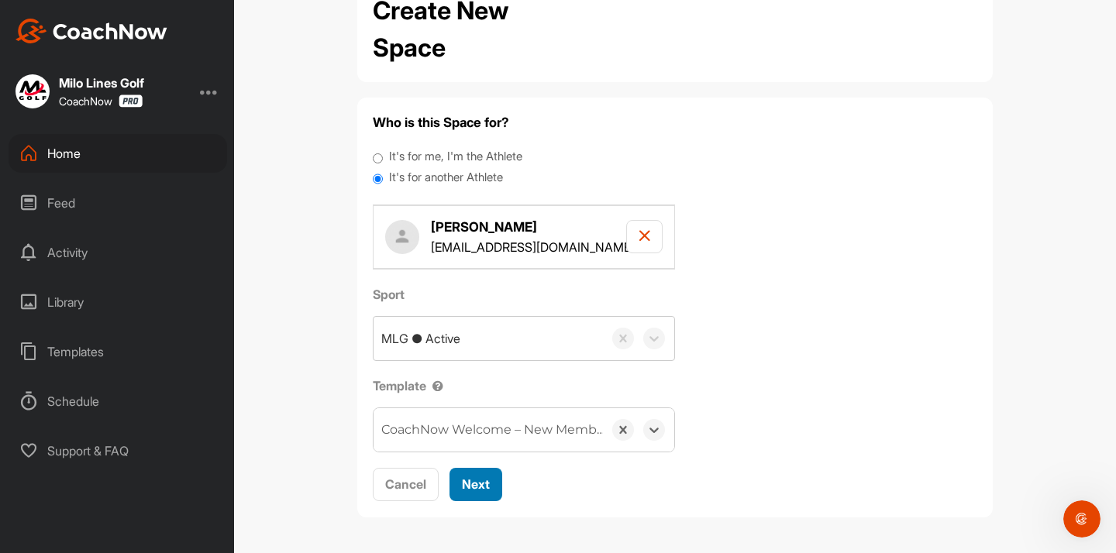
scroll to position [53, 0]
click at [487, 487] on span "Next" at bounding box center [476, 484] width 28 height 15
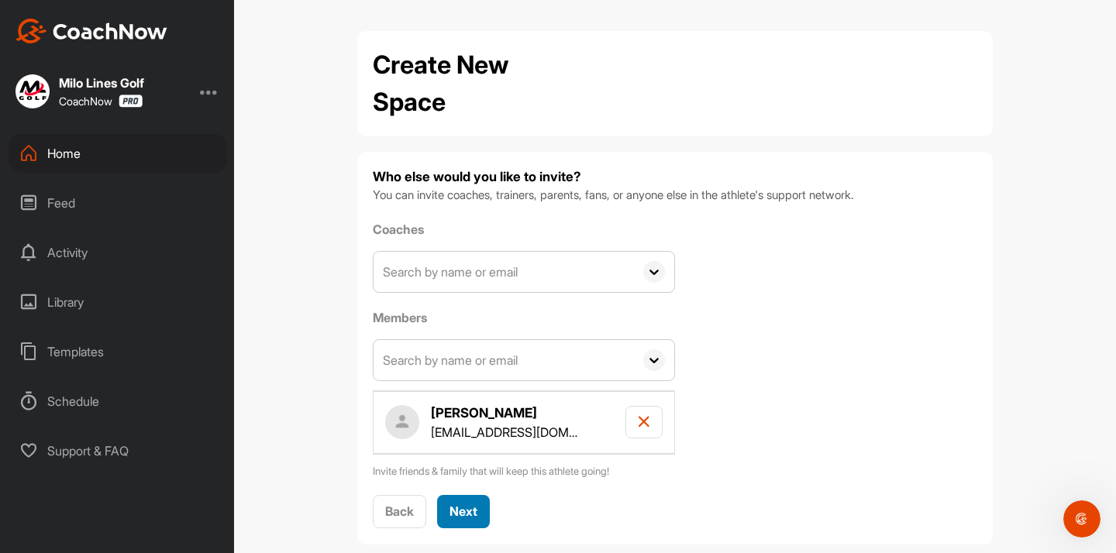
click at [471, 504] on span "Next" at bounding box center [463, 511] width 28 height 15
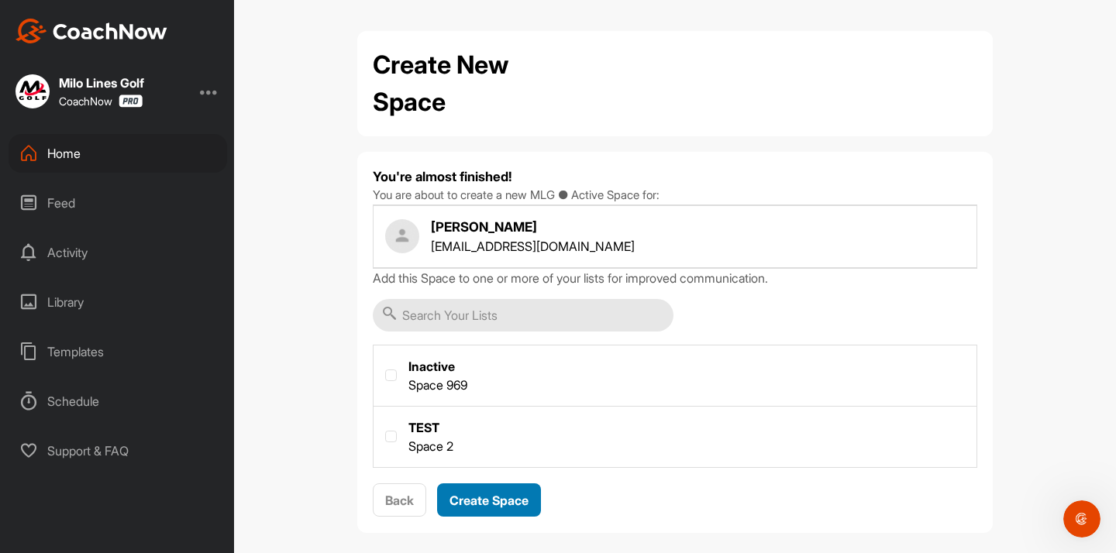
click at [470, 493] on span "Create Space" at bounding box center [488, 500] width 79 height 15
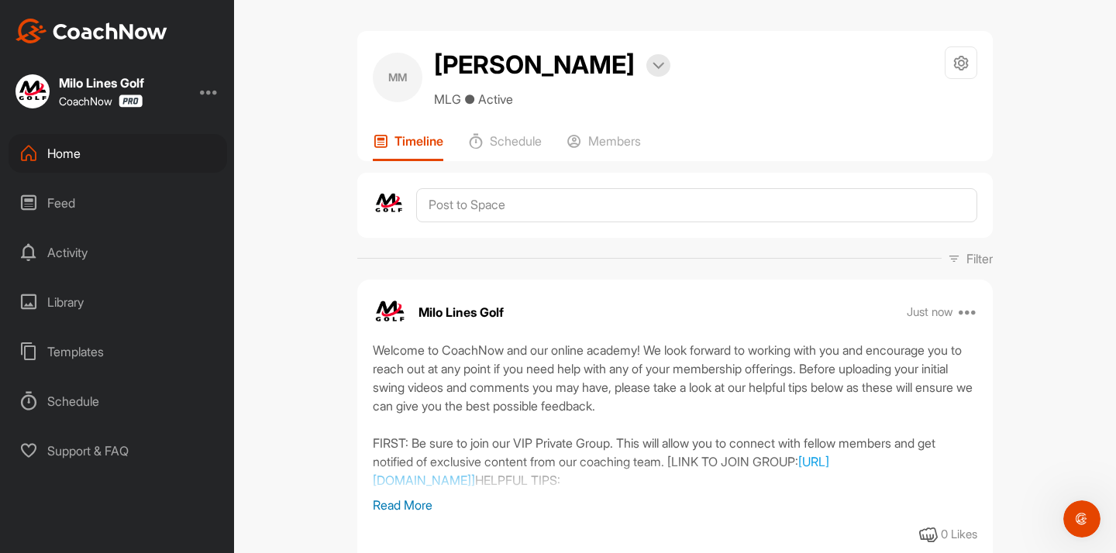
click at [81, 151] on div "Home" at bounding box center [118, 153] width 219 height 39
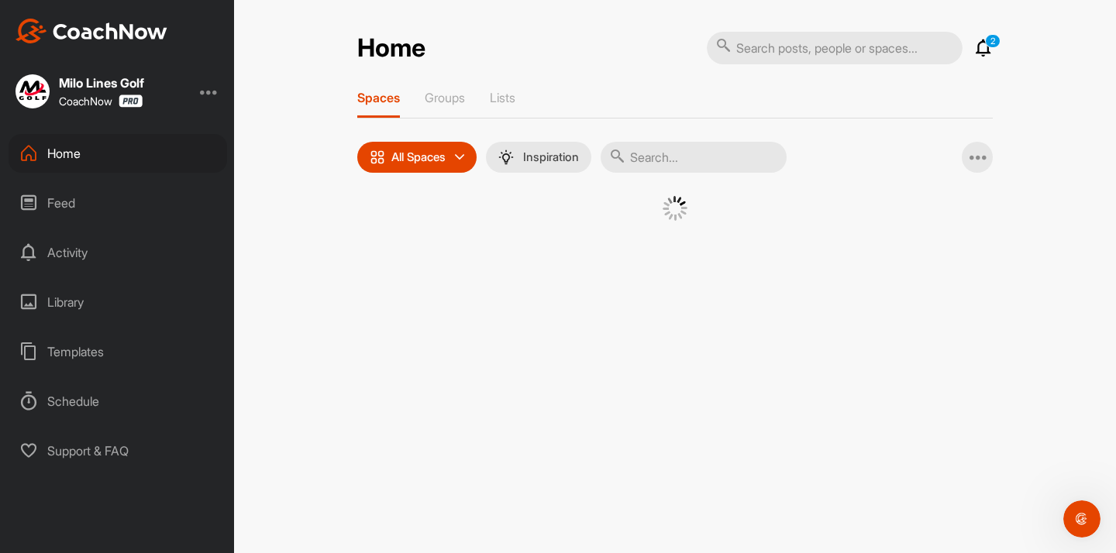
click at [698, 161] on input "text" at bounding box center [694, 157] width 186 height 31
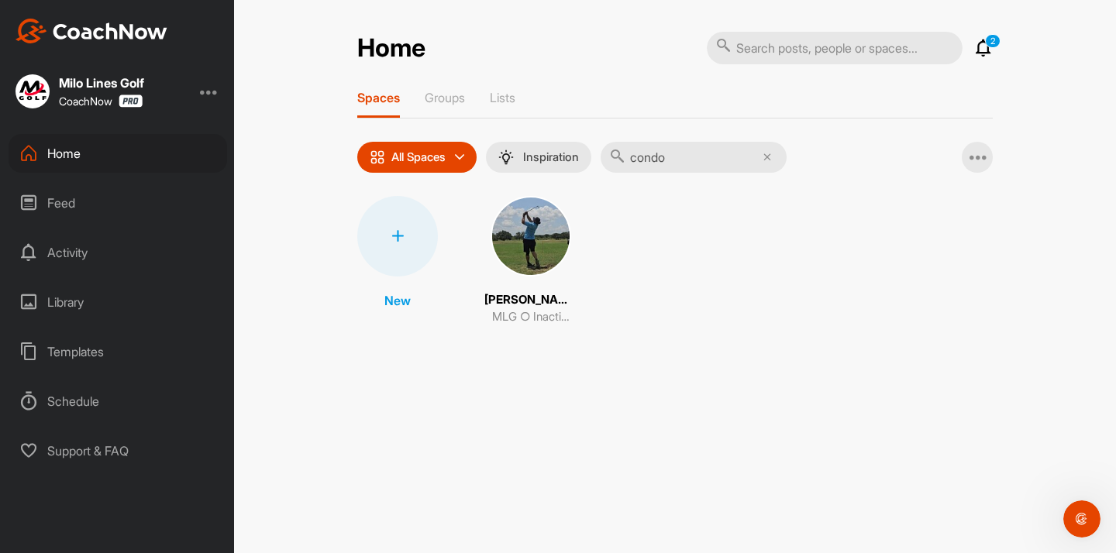
type input "condo"
drag, startPoint x: 627, startPoint y: 182, endPoint x: 551, endPoint y: 236, distance: 93.3
click at [551, 236] on img at bounding box center [531, 236] width 81 height 81
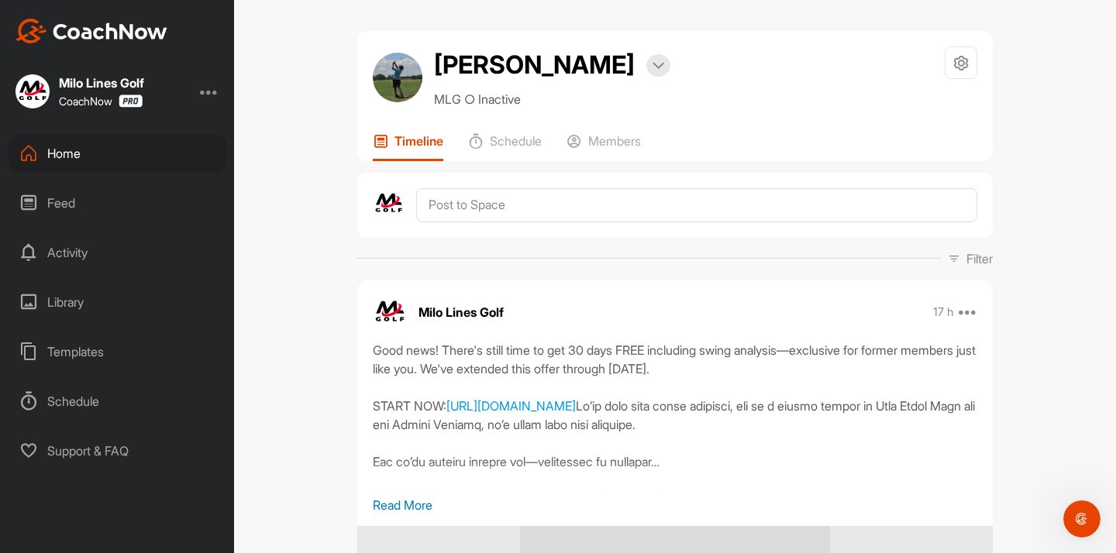
click at [113, 160] on div "Home" at bounding box center [118, 153] width 219 height 39
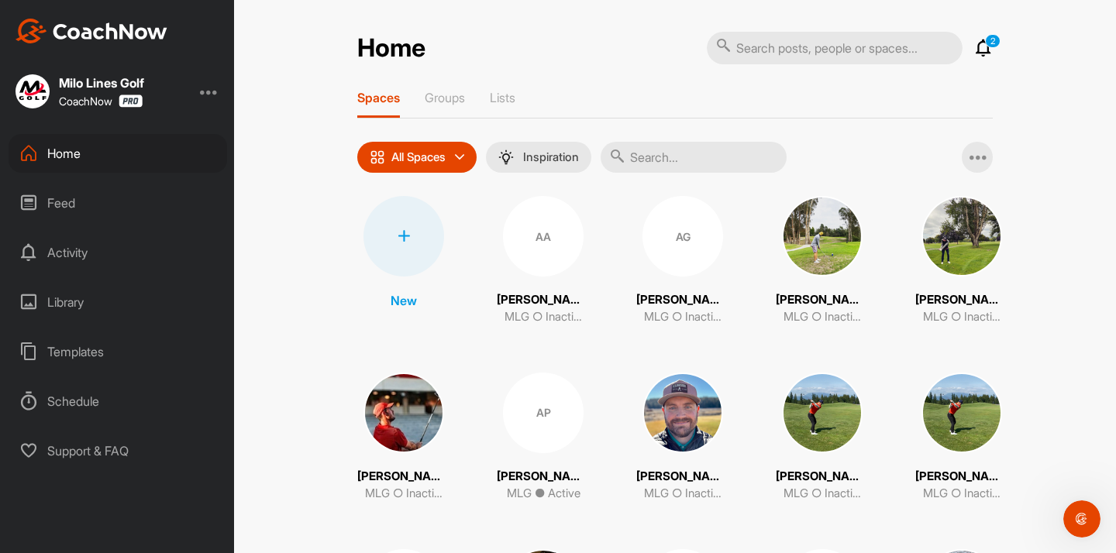
click at [121, 194] on div "Feed" at bounding box center [118, 203] width 219 height 39
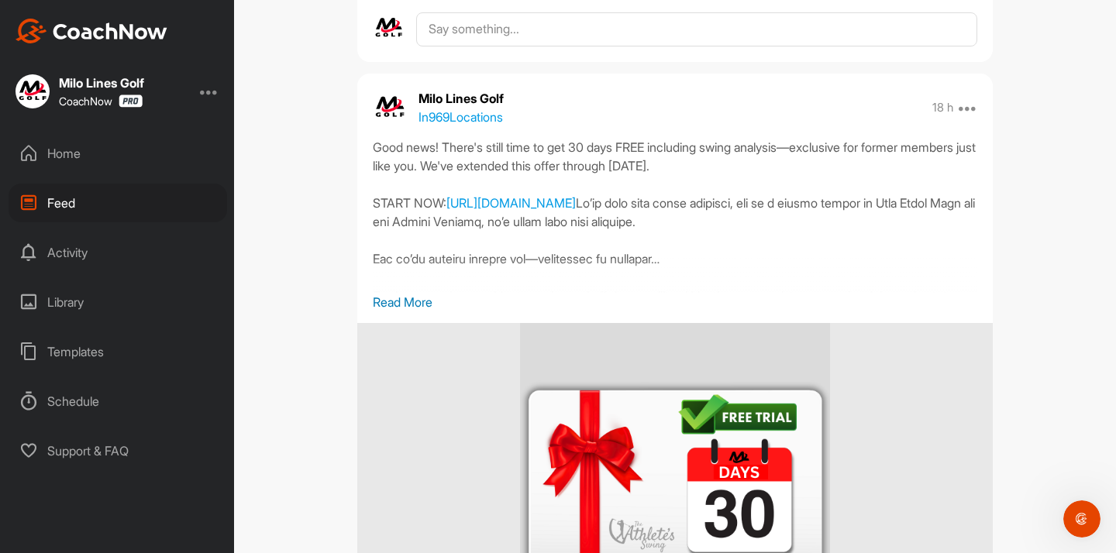
scroll to position [6460, 0]
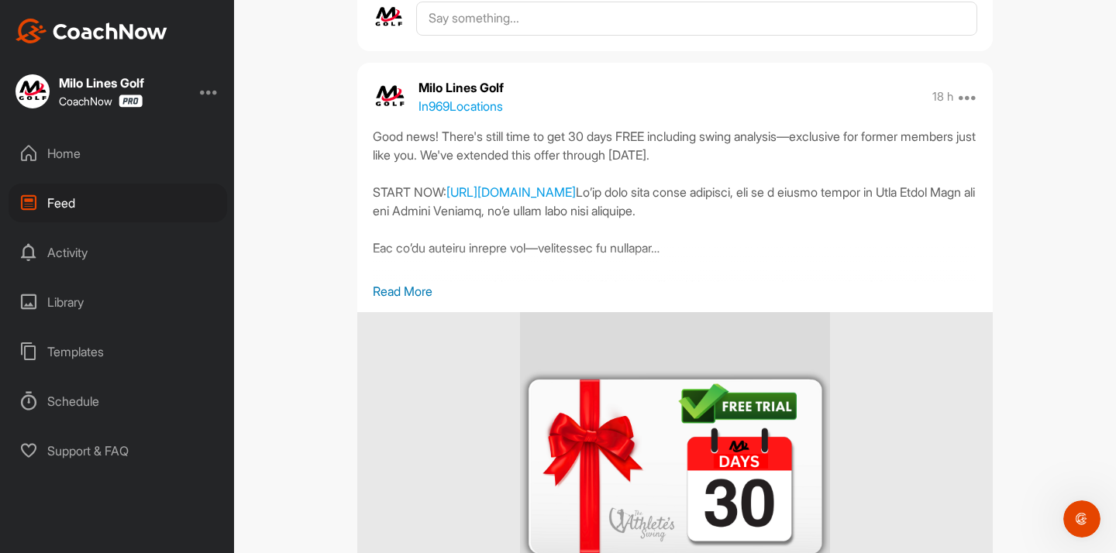
click at [452, 115] on p "In 969 Locations" at bounding box center [460, 106] width 84 height 19
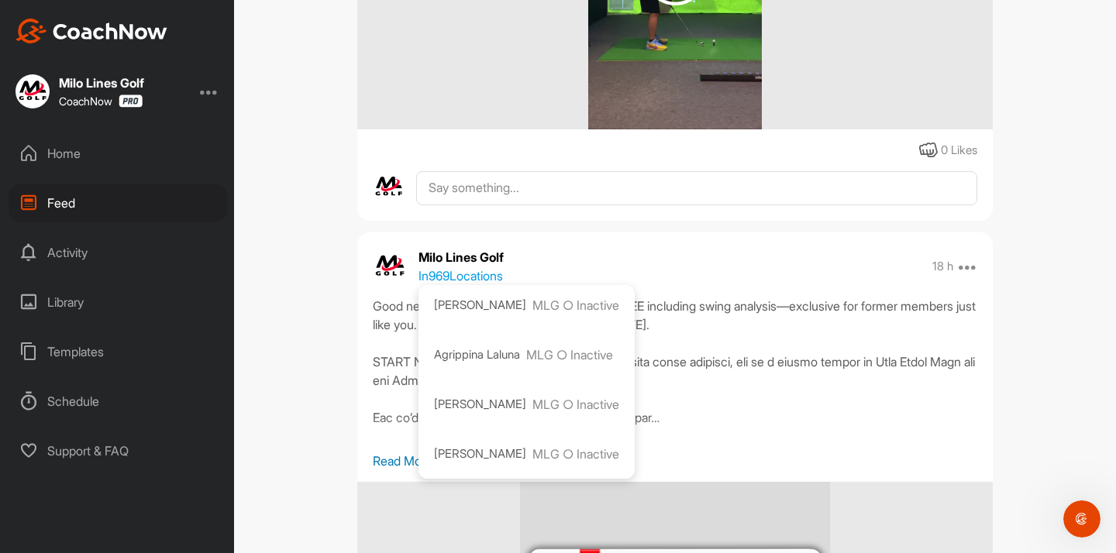
scroll to position [6288, 0]
click at [46, 163] on div "Home" at bounding box center [118, 153] width 219 height 39
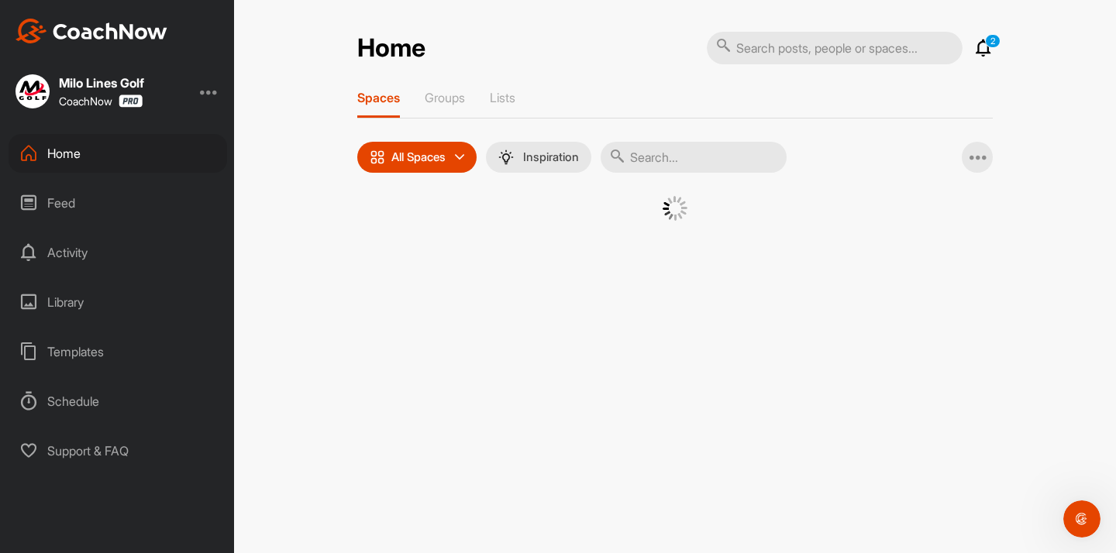
click at [539, 84] on div "Home 2 Notifications Invitations [DATE] [PERSON_NAME] posted a video : " Founda…" at bounding box center [674, 145] width 635 height 229
click at [509, 92] on p "Lists" at bounding box center [503, 97] width 26 height 15
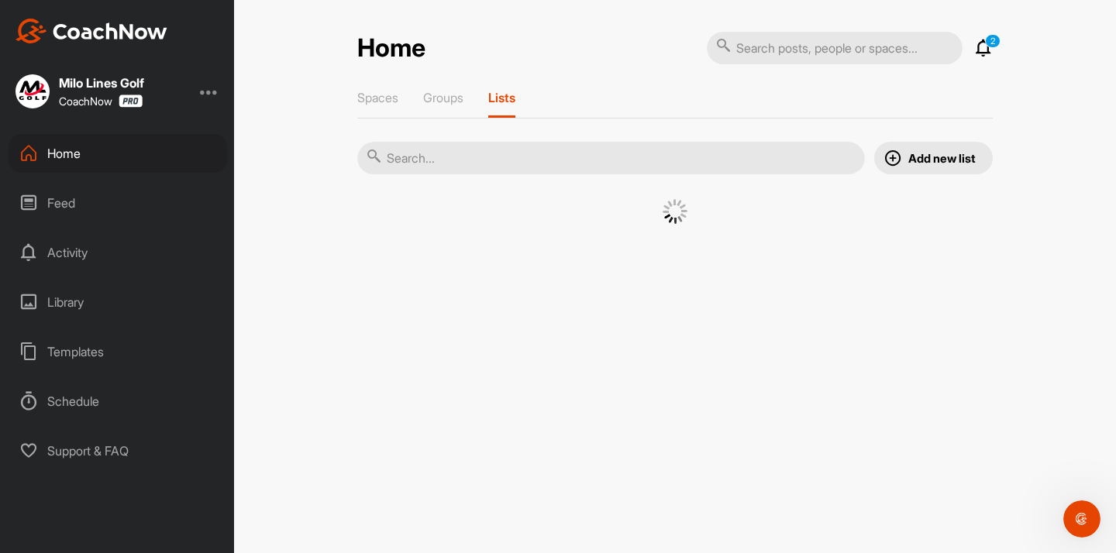
click at [584, 166] on input "text" at bounding box center [611, 158] width 508 height 33
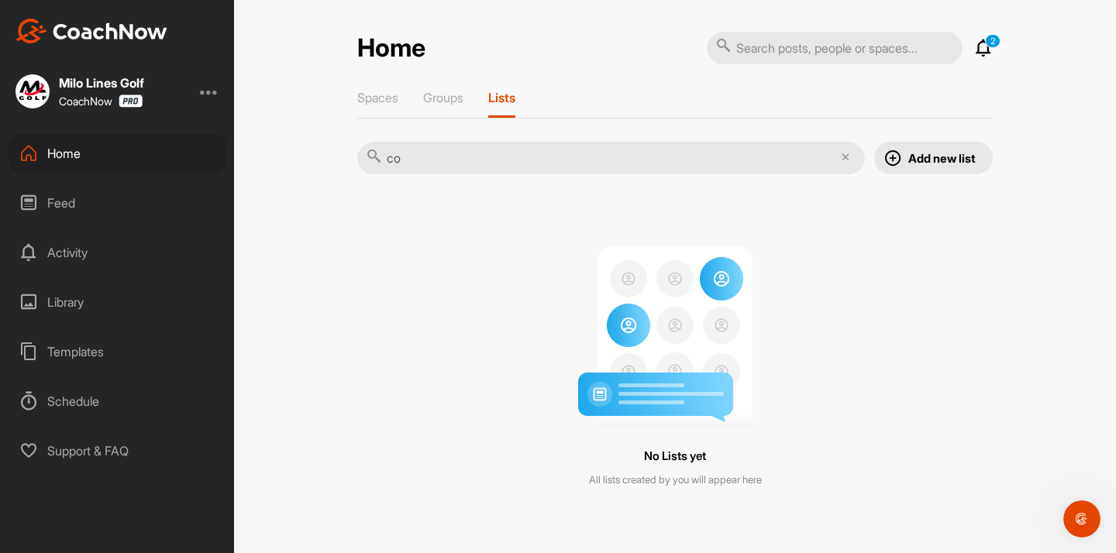
type input "c"
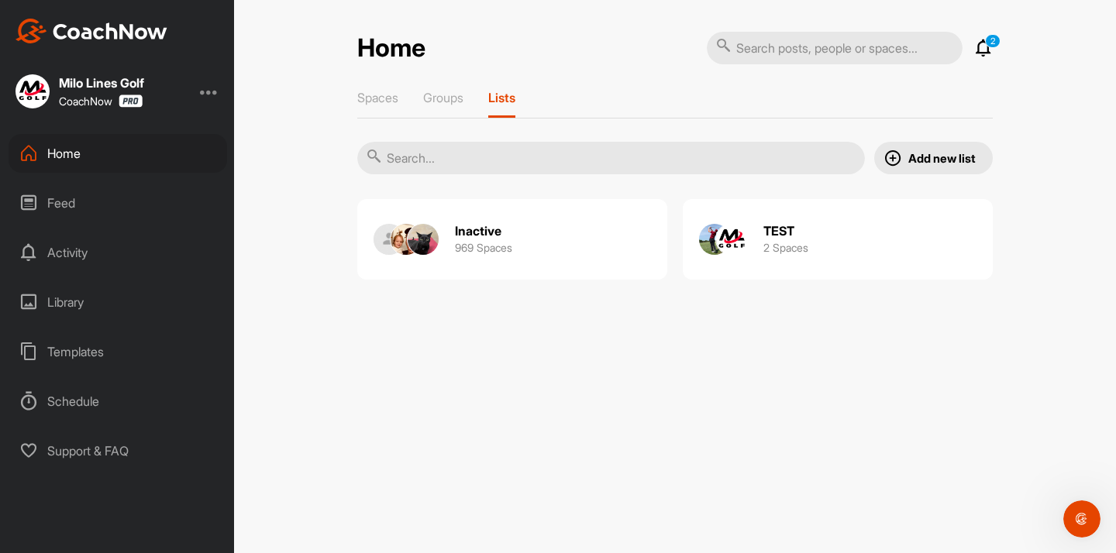
click at [487, 247] on h3 "969 Spaces" at bounding box center [483, 247] width 57 height 16
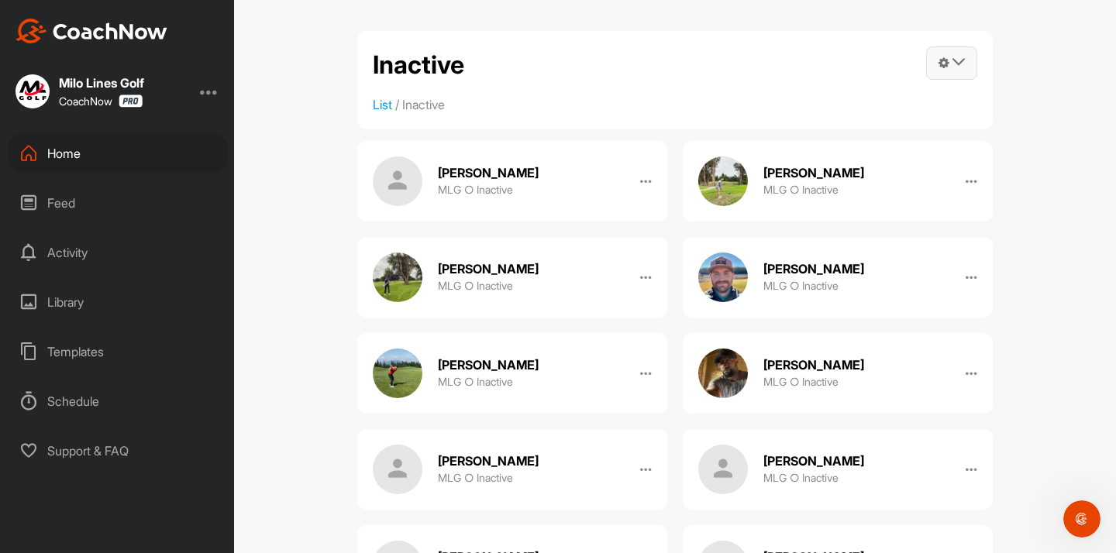
click at [959, 63] on icon at bounding box center [958, 62] width 12 height 12
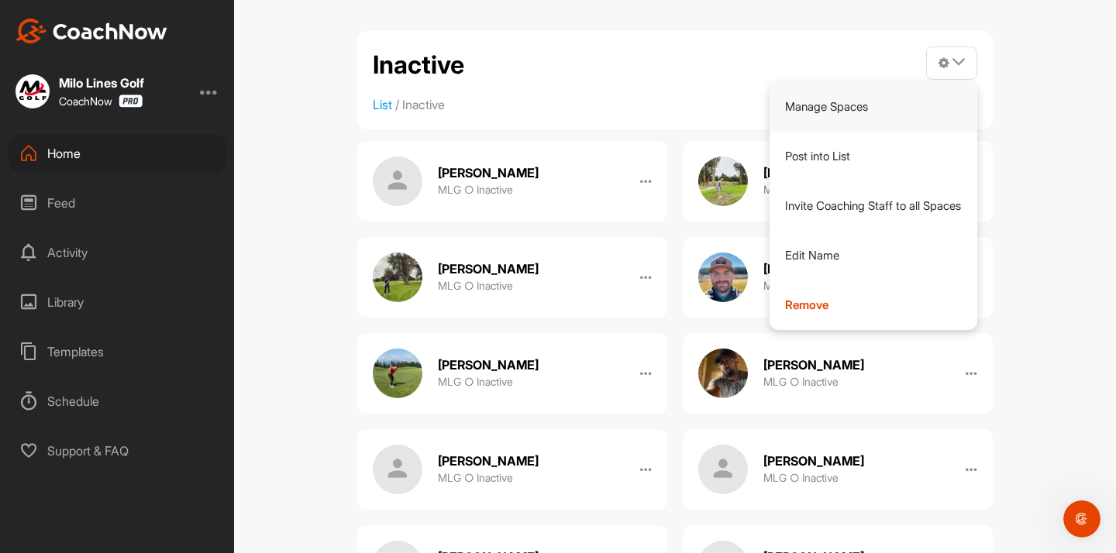
click at [855, 102] on link "Manage Spaces" at bounding box center [873, 107] width 208 height 50
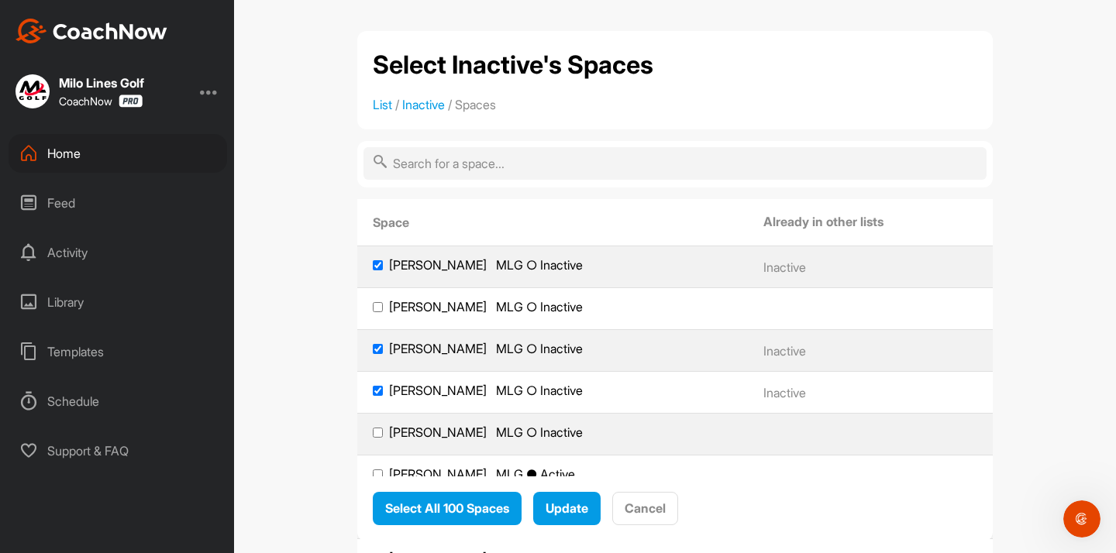
click at [478, 166] on input "text" at bounding box center [674, 163] width 623 height 33
type input "cord"
